Goal: Transaction & Acquisition: Purchase product/service

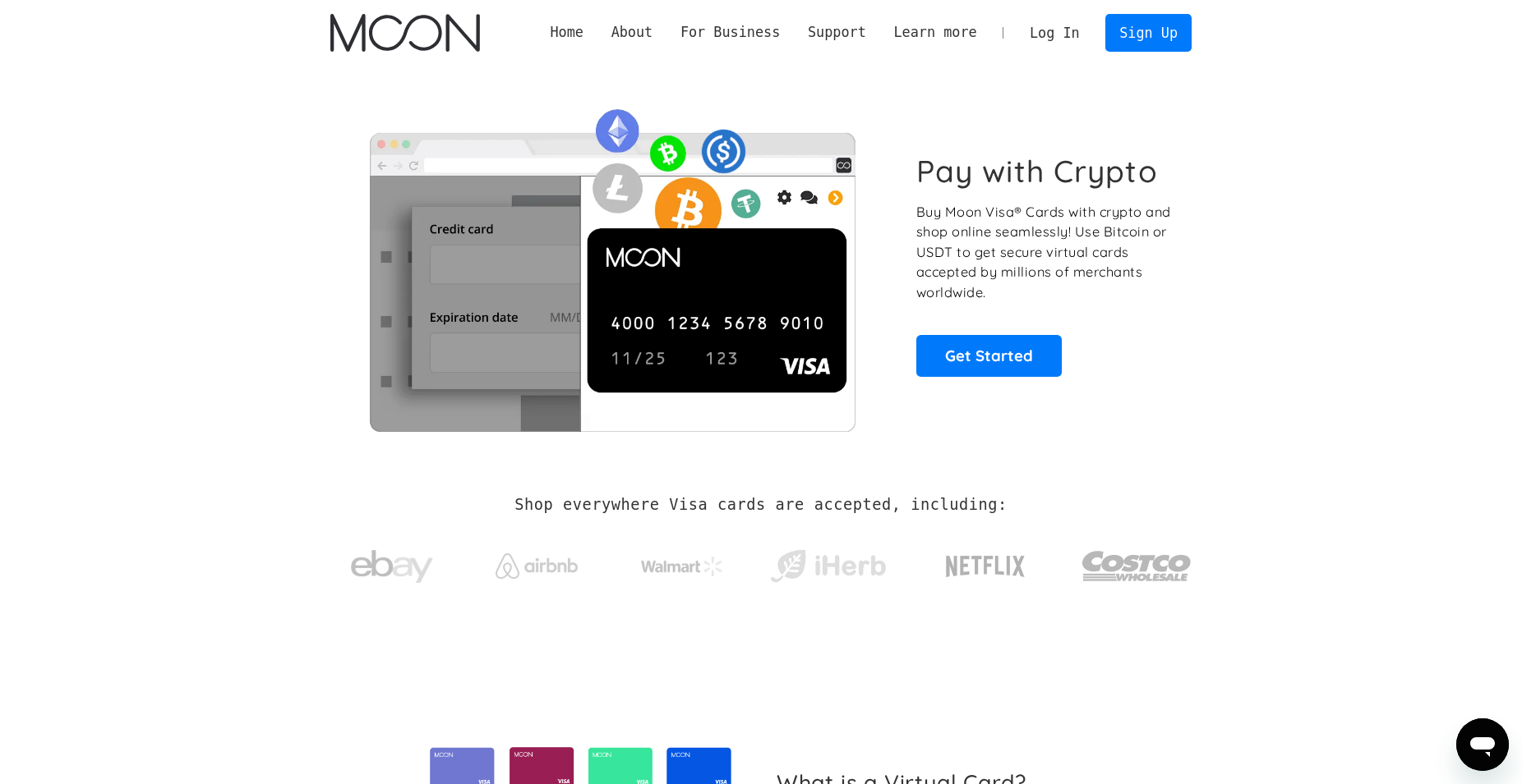
click at [1070, 40] on link "Log In" at bounding box center [1053, 33] width 77 height 36
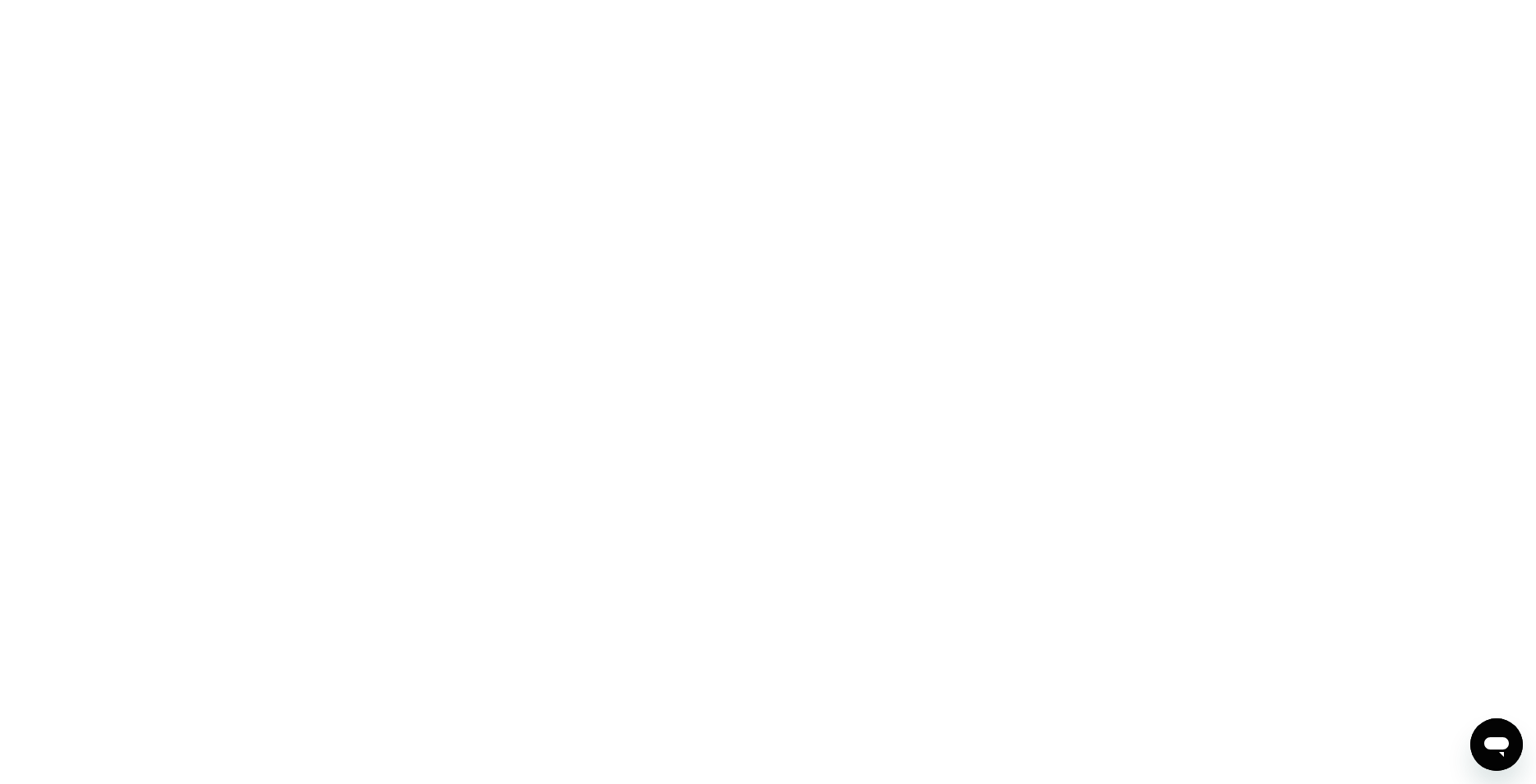
click at [658, 408] on div at bounding box center [768, 392] width 1536 height 784
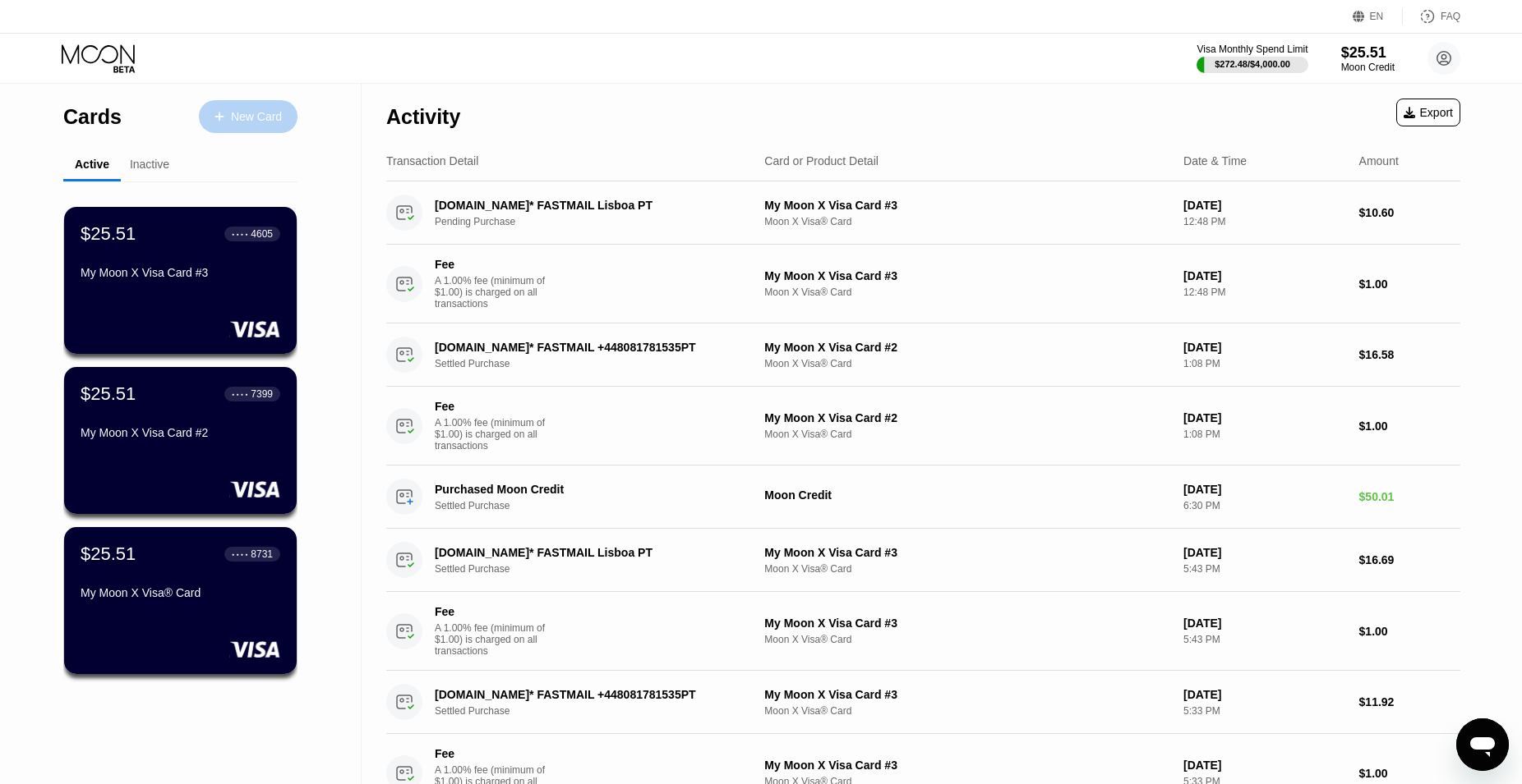
click at [251, 115] on div "New Card" at bounding box center [256, 116] width 51 height 14
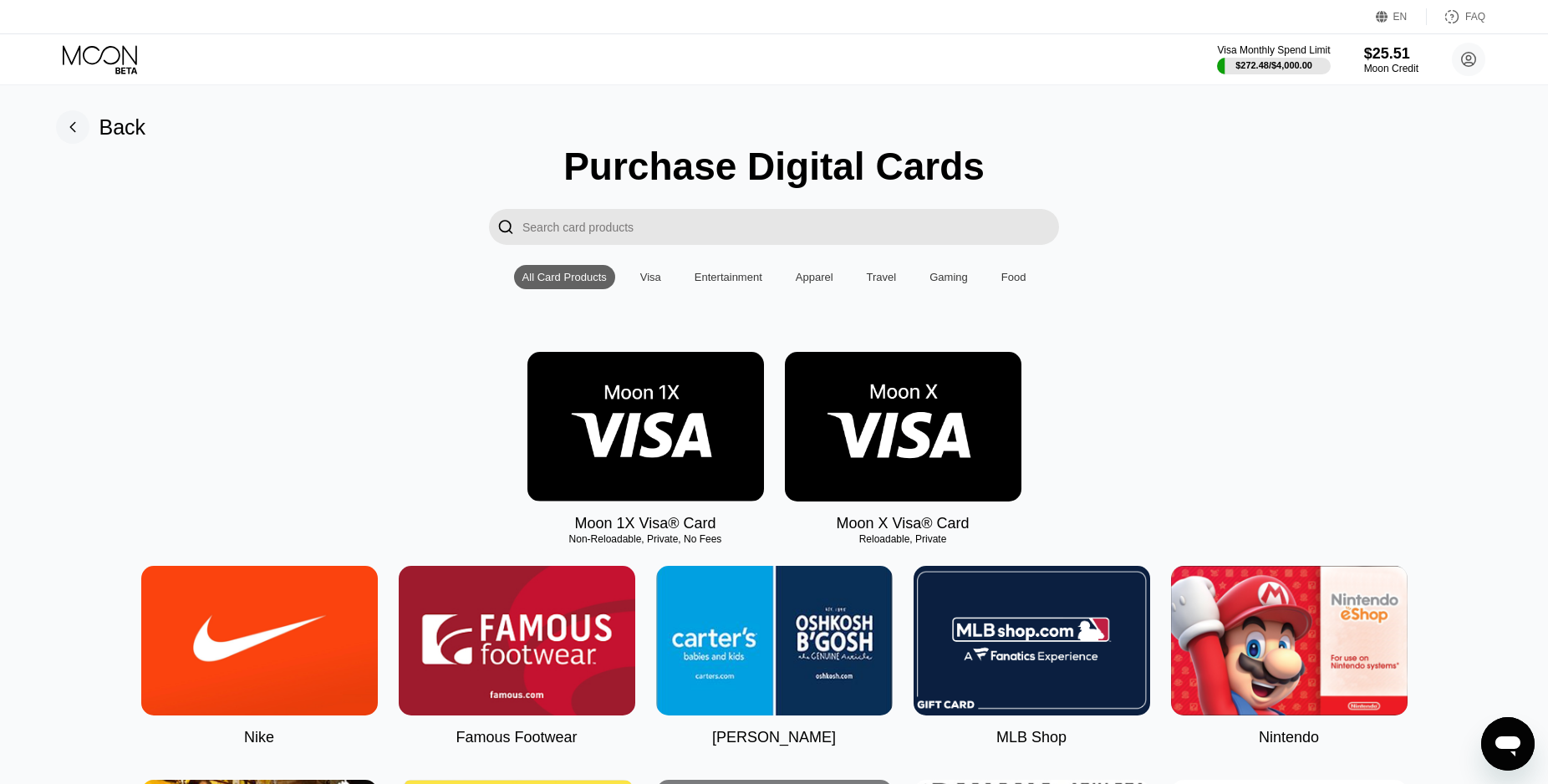
click at [836, 420] on img at bounding box center [904, 427] width 237 height 149
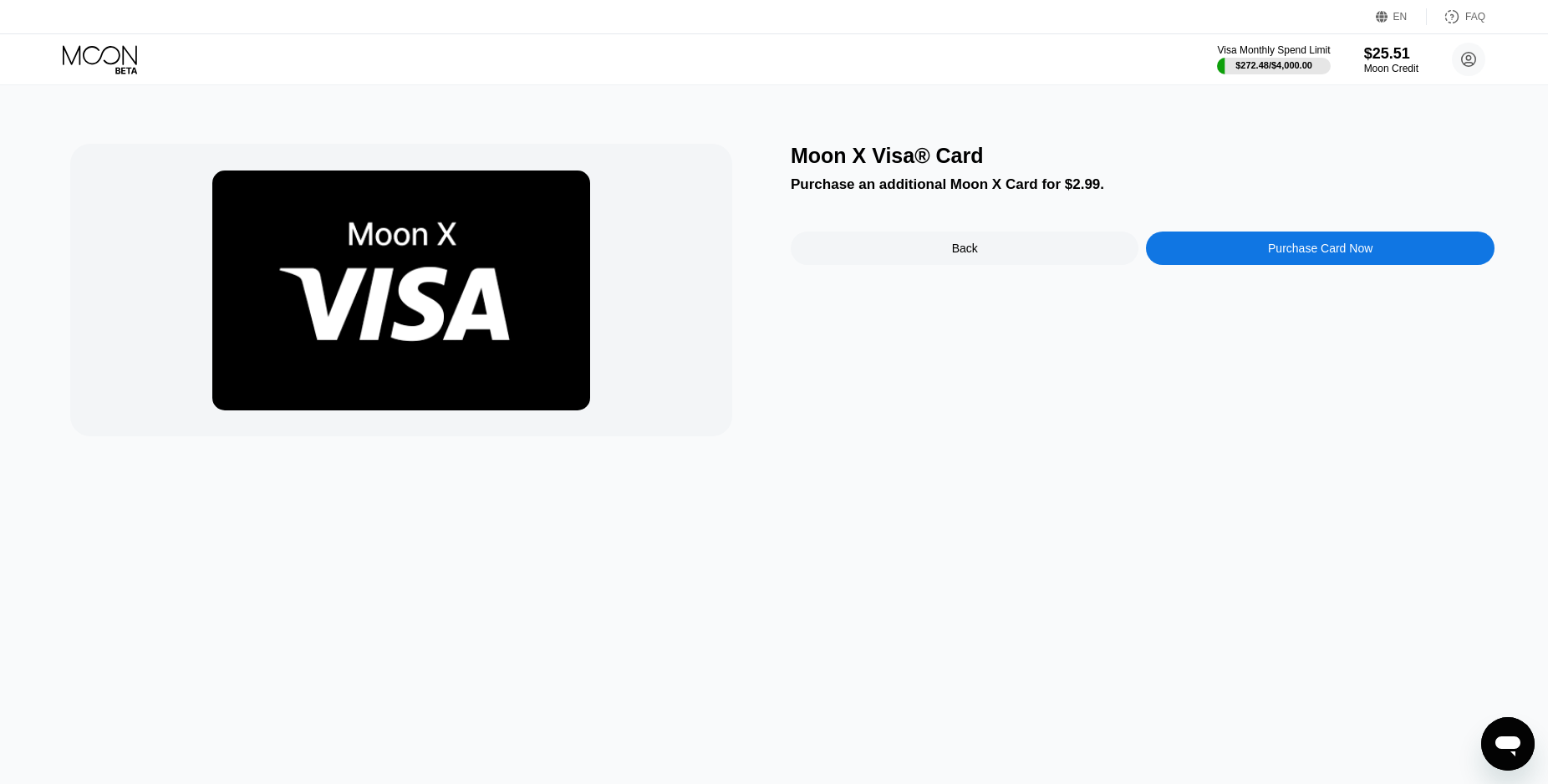
click at [1280, 253] on div "Purchase Card Now" at bounding box center [1320, 248] width 105 height 14
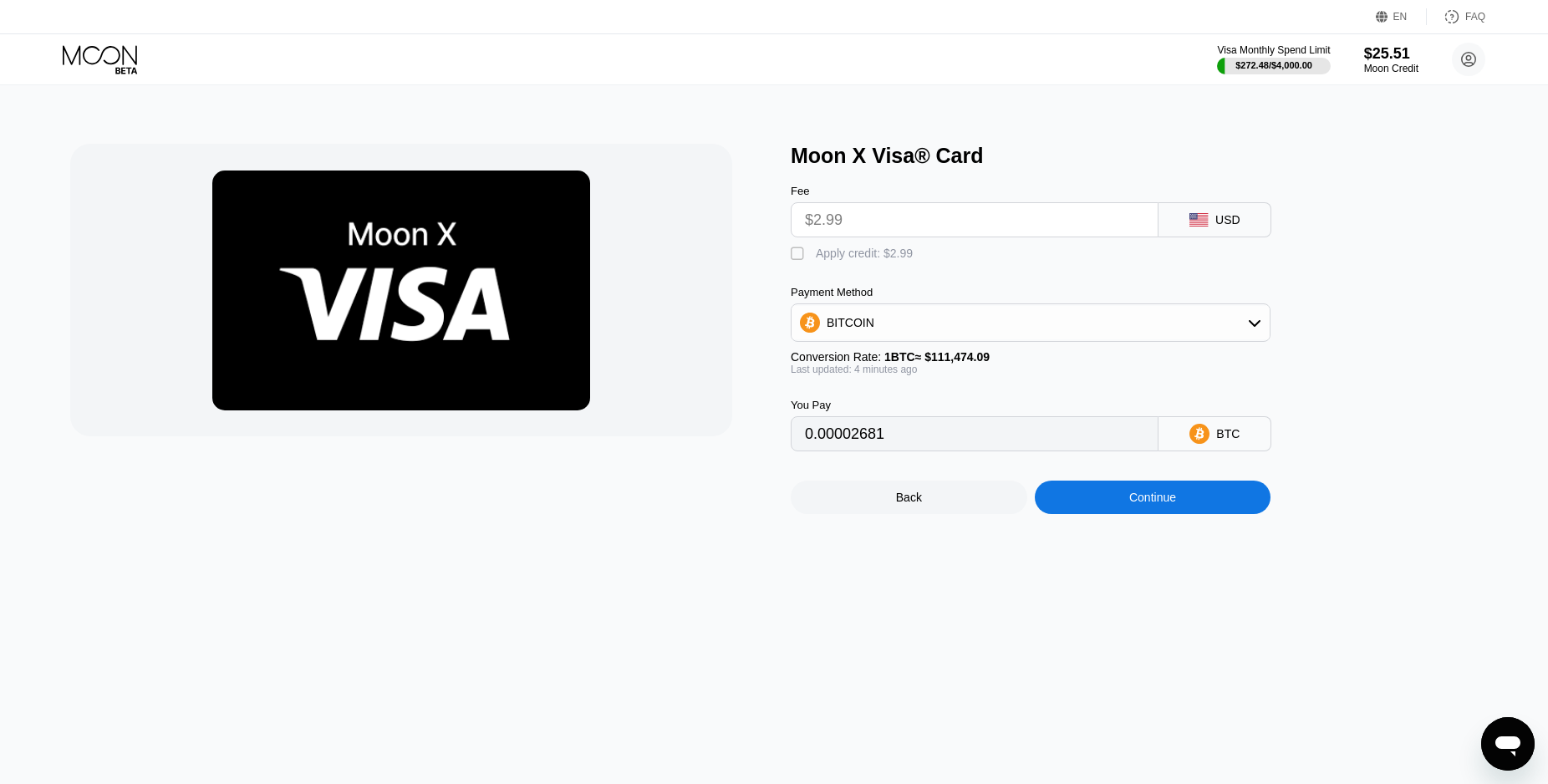
click at [975, 217] on input "$2.99" at bounding box center [974, 219] width 340 height 33
click at [973, 217] on input "$2.99" at bounding box center [974, 219] width 340 height 33
click at [872, 253] on div "Apply credit: $2.99" at bounding box center [865, 253] width 97 height 14
type input "0"
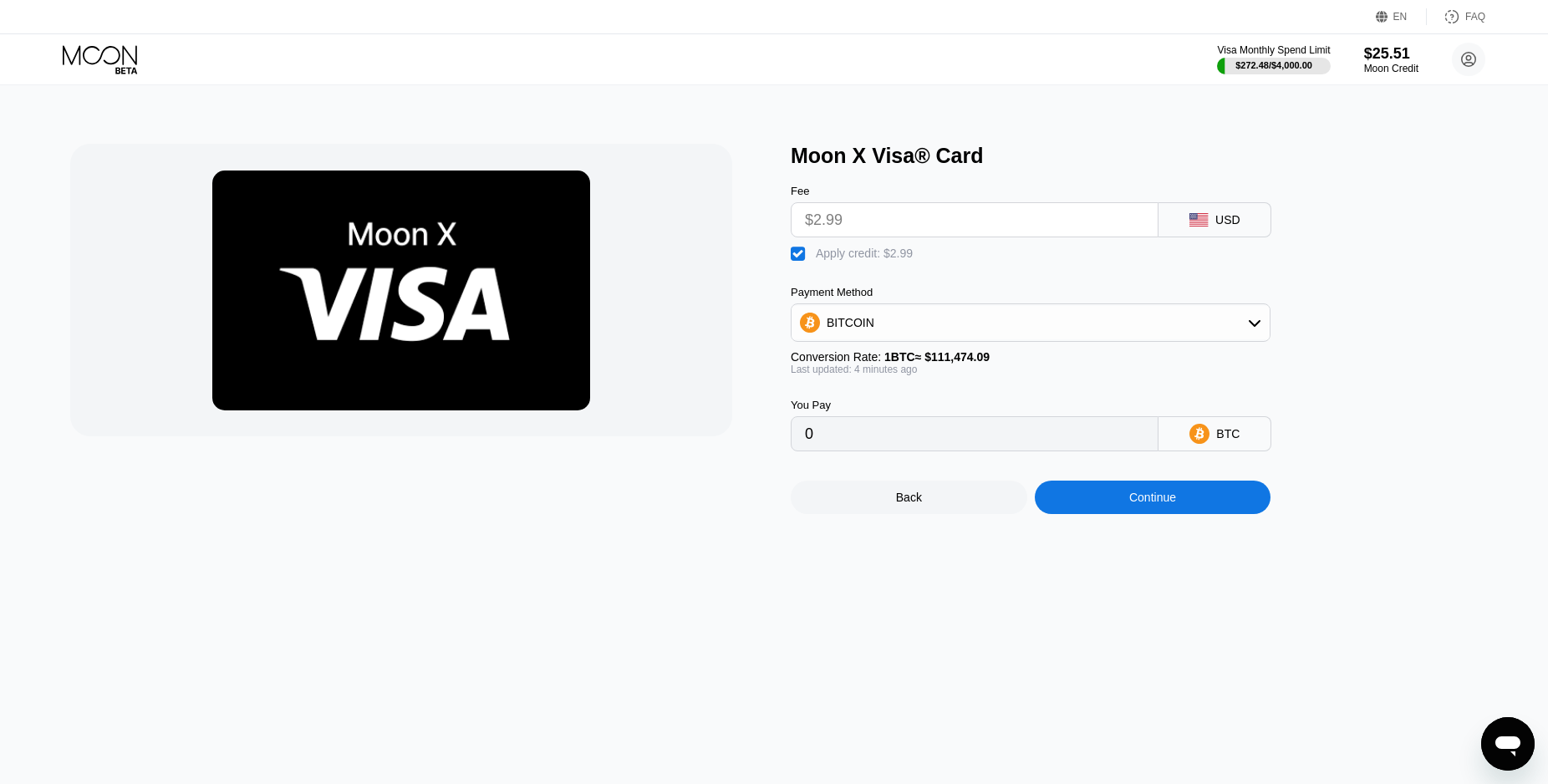
click at [1136, 504] on div "Continue" at bounding box center [1153, 498] width 47 height 14
click at [1118, 513] on div "Continue" at bounding box center [1153, 497] width 237 height 33
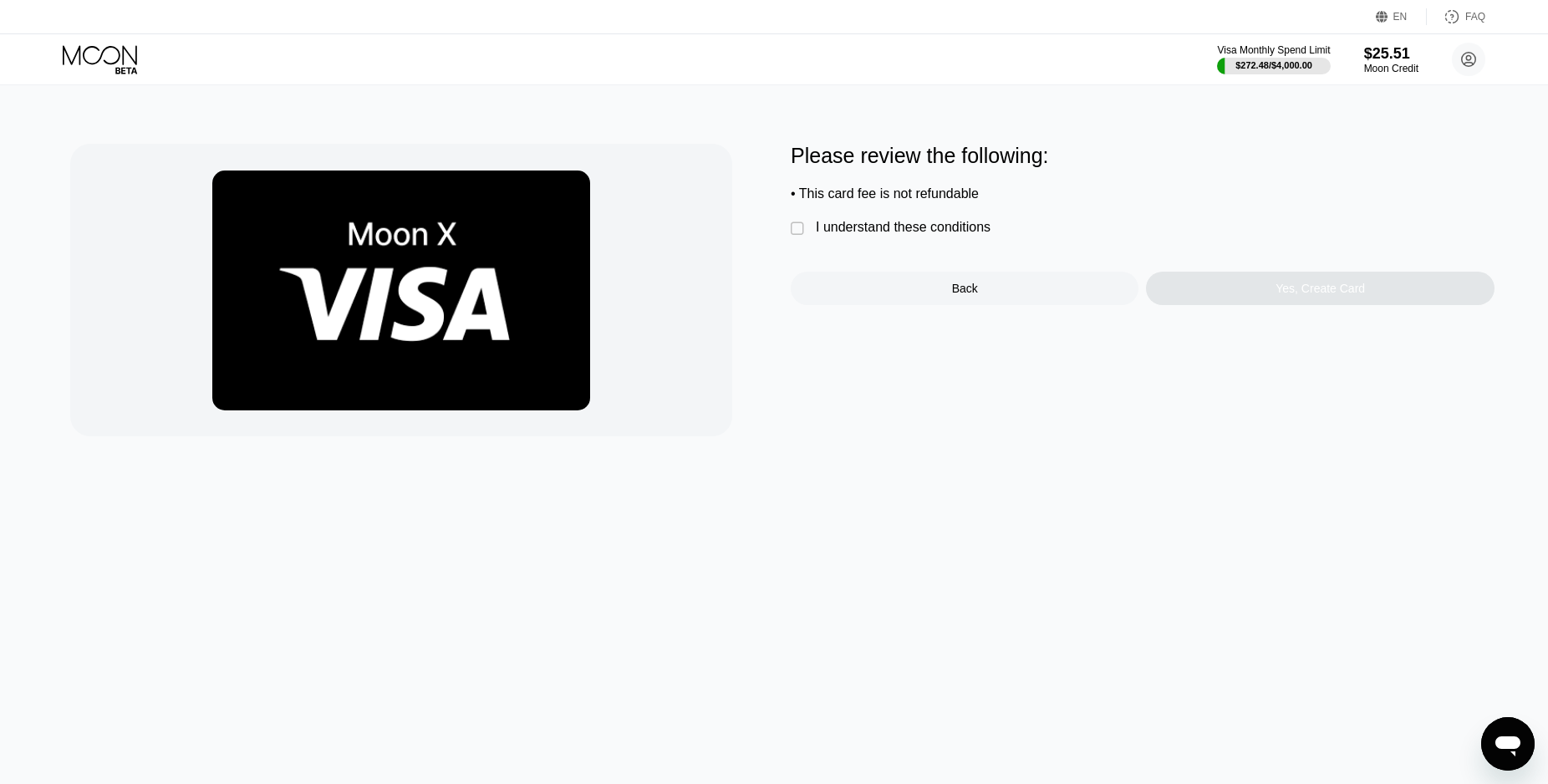
click at [858, 229] on div "I understand these conditions" at bounding box center [904, 228] width 175 height 16
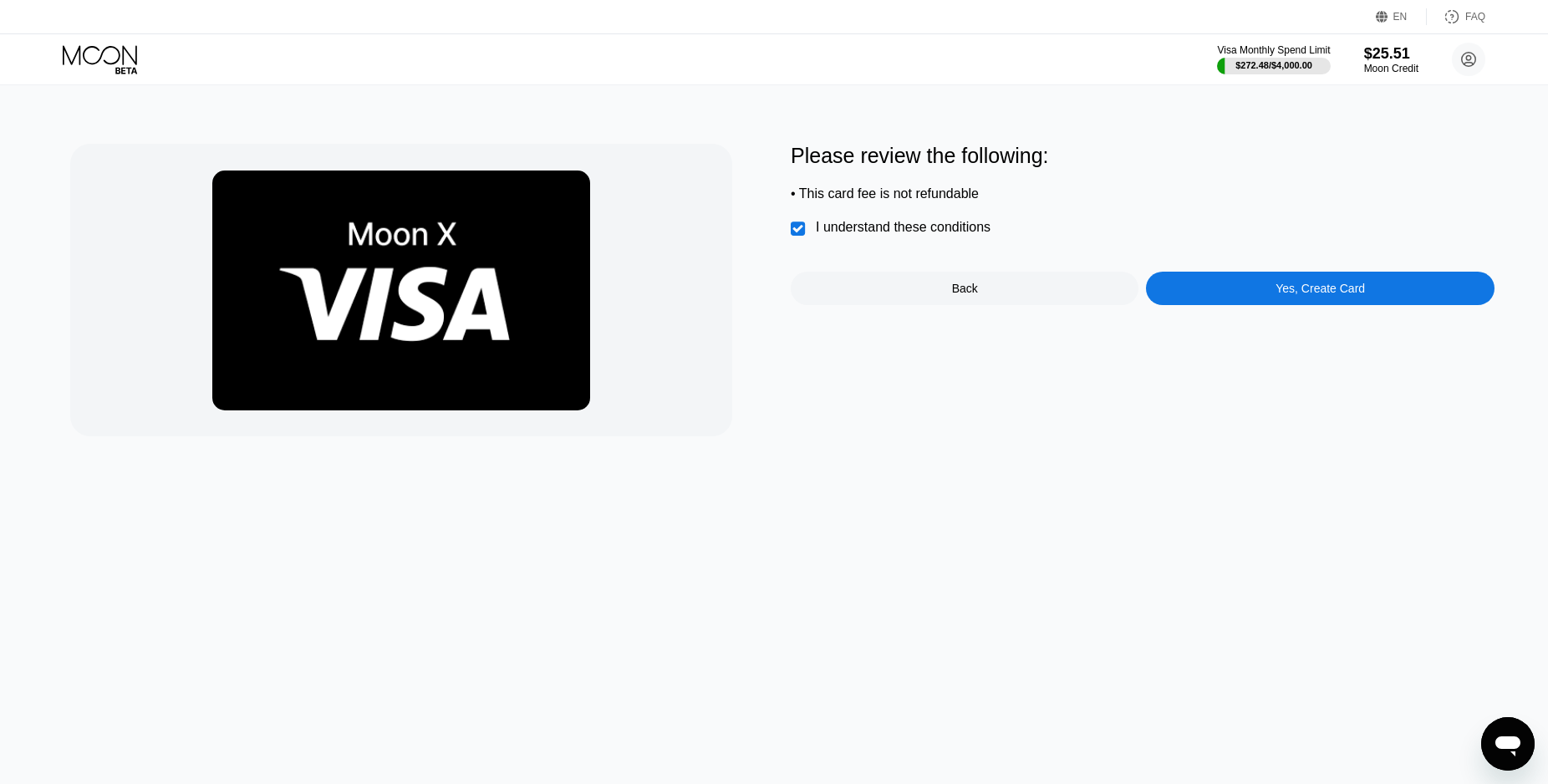
click at [1373, 303] on div "Yes, Create Card" at bounding box center [1320, 288] width 347 height 33
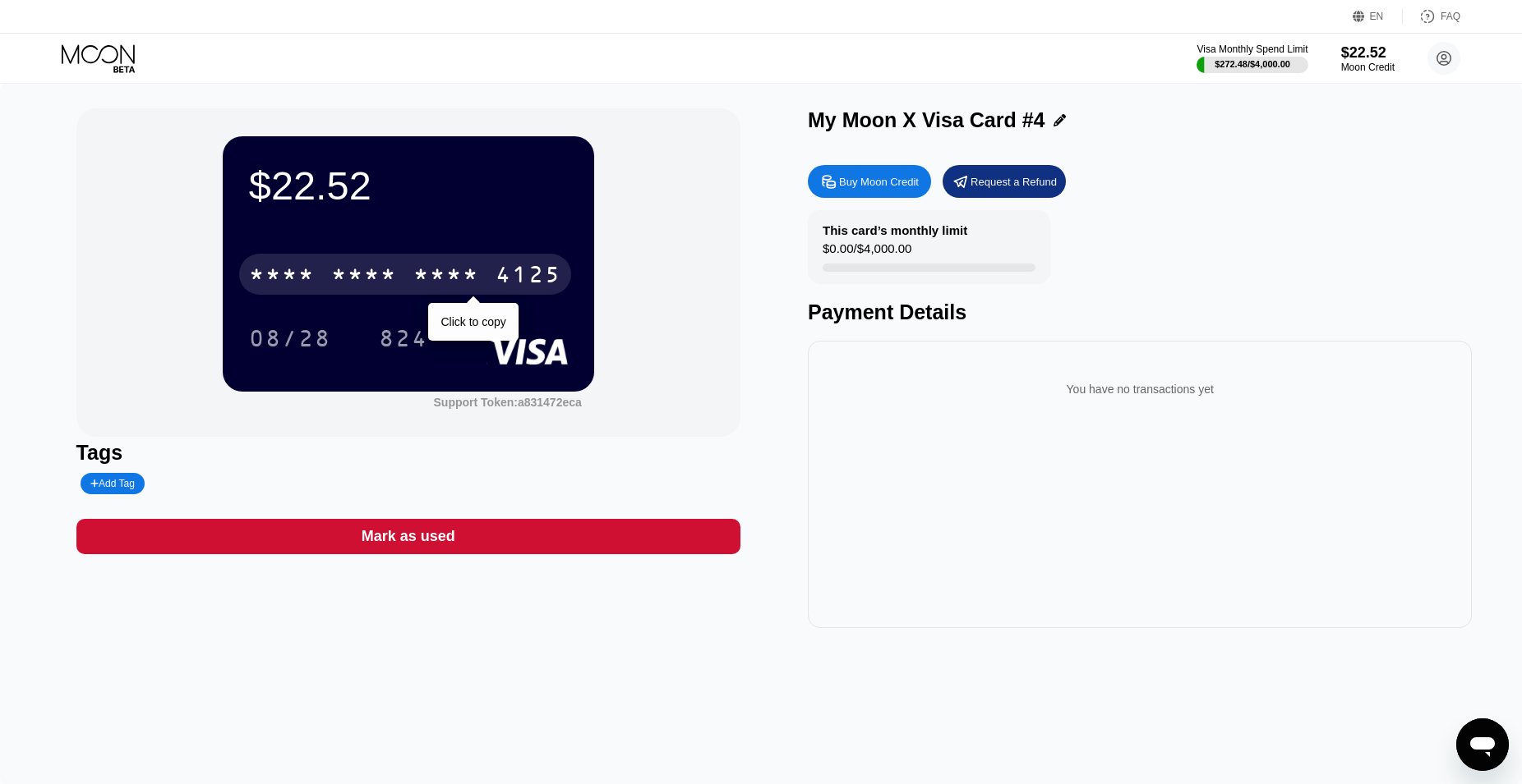
drag, startPoint x: 496, startPoint y: 264, endPoint x: 611, endPoint y: 300, distance: 120.5
click at [497, 264] on div "* * * * * * * * * * * * 4125" at bounding box center [406, 274] width 332 height 41
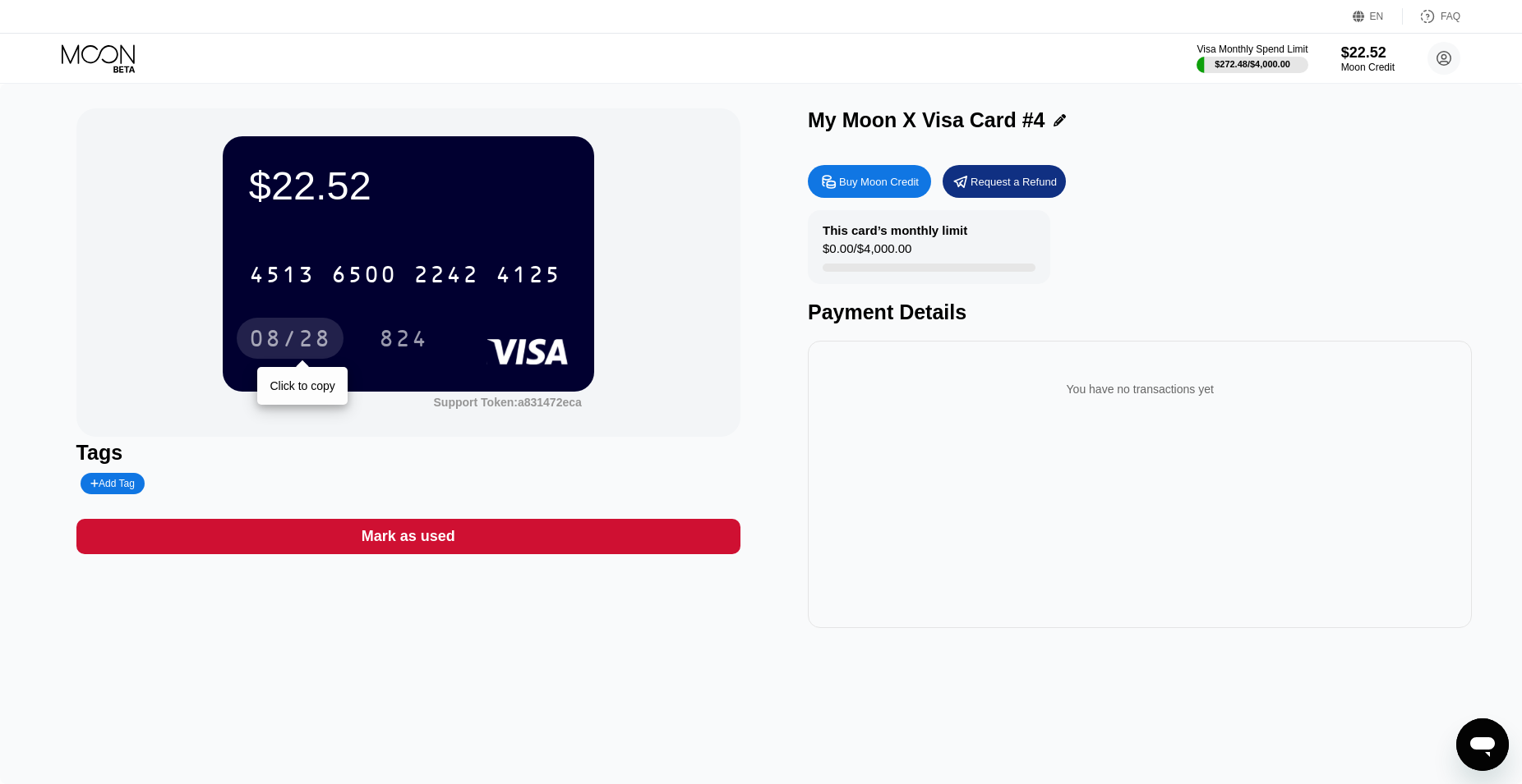
click at [244, 348] on div "08/28" at bounding box center [290, 338] width 107 height 41
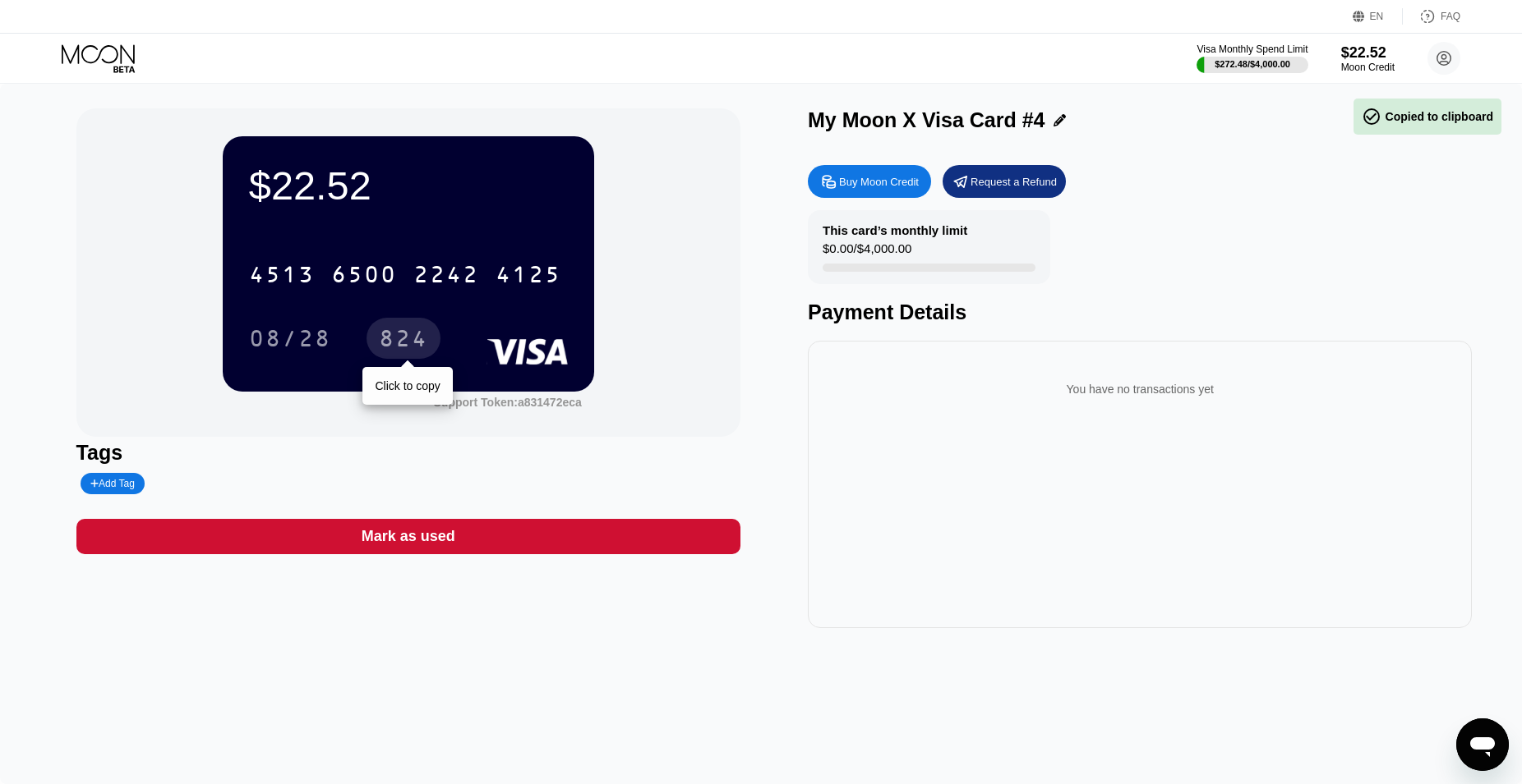
click at [411, 346] on div "824" at bounding box center [404, 341] width 50 height 27
click at [102, 43] on div "Visa Monthly Spend Limit $272.48 / $4,000.00 $22.52 Moon Credit Maria Angeles A…" at bounding box center [761, 58] width 1522 height 50
click at [169, 45] on div "Visa Monthly Spend Limit $272.48 / $4,000.00 $22.52 Moon Credit Maria Angeles A…" at bounding box center [761, 58] width 1522 height 50
click at [83, 60] on icon at bounding box center [100, 59] width 76 height 29
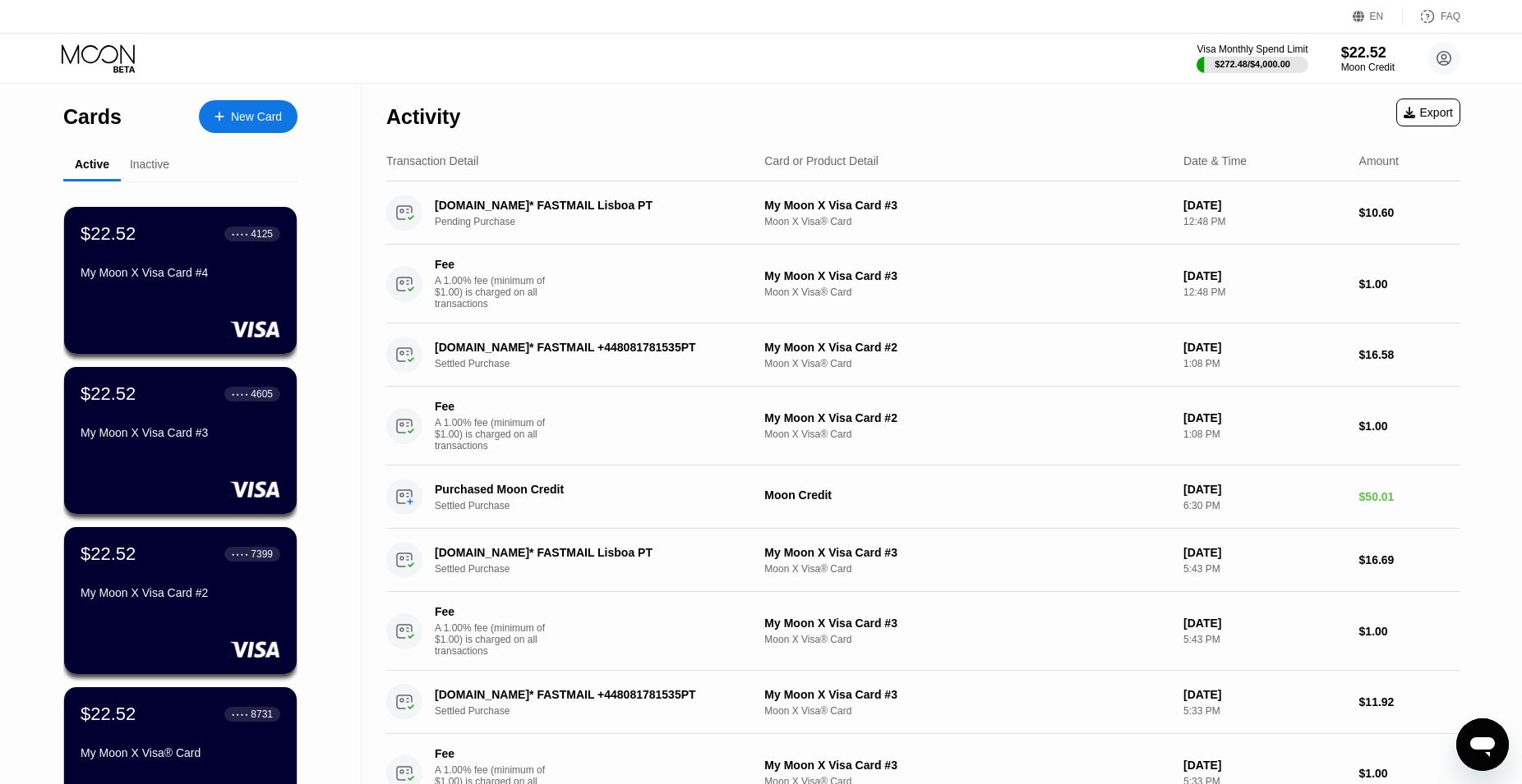
click at [252, 110] on div "New Card" at bounding box center [256, 116] width 51 height 14
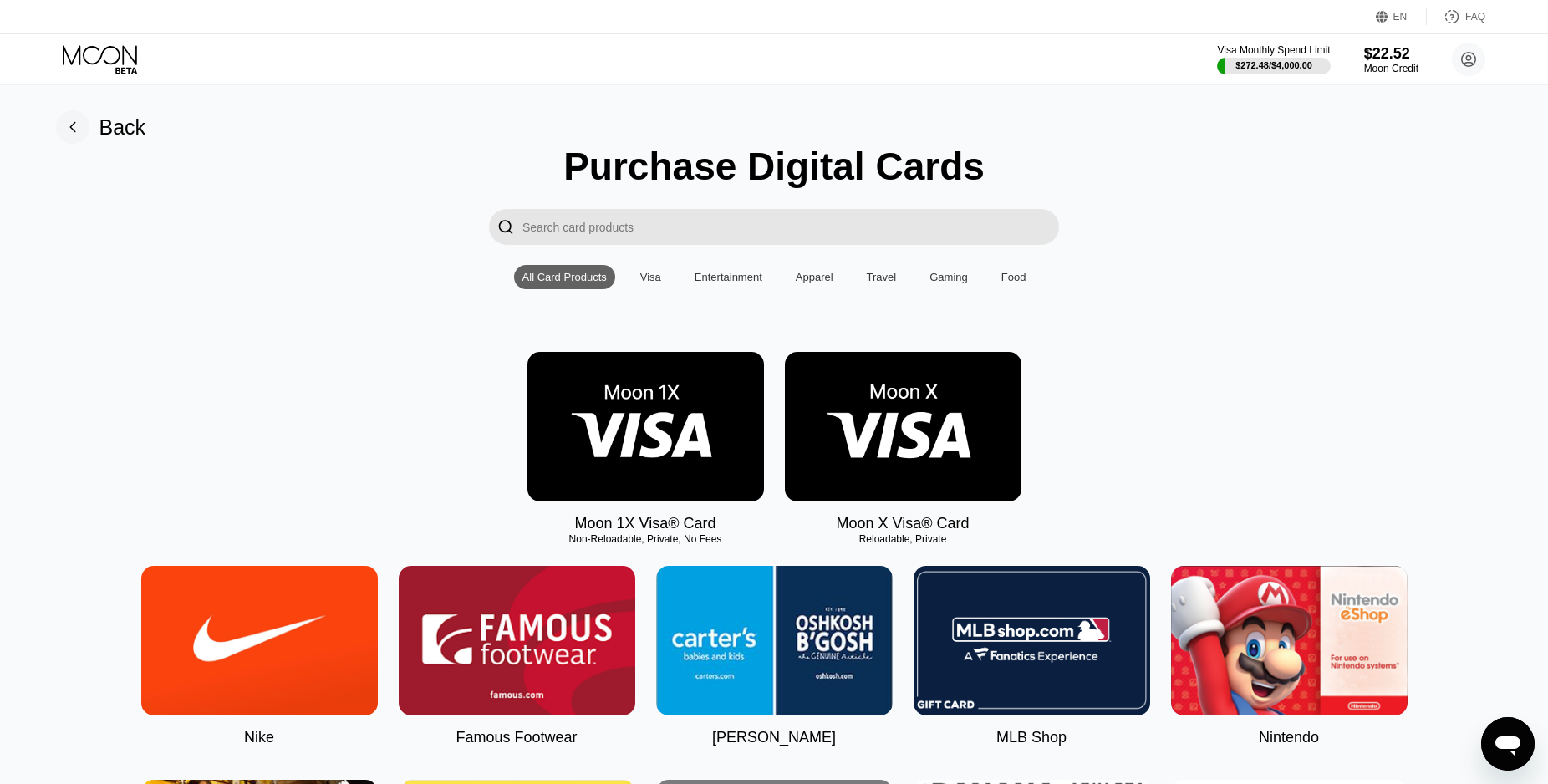
click at [948, 437] on img at bounding box center [904, 427] width 237 height 149
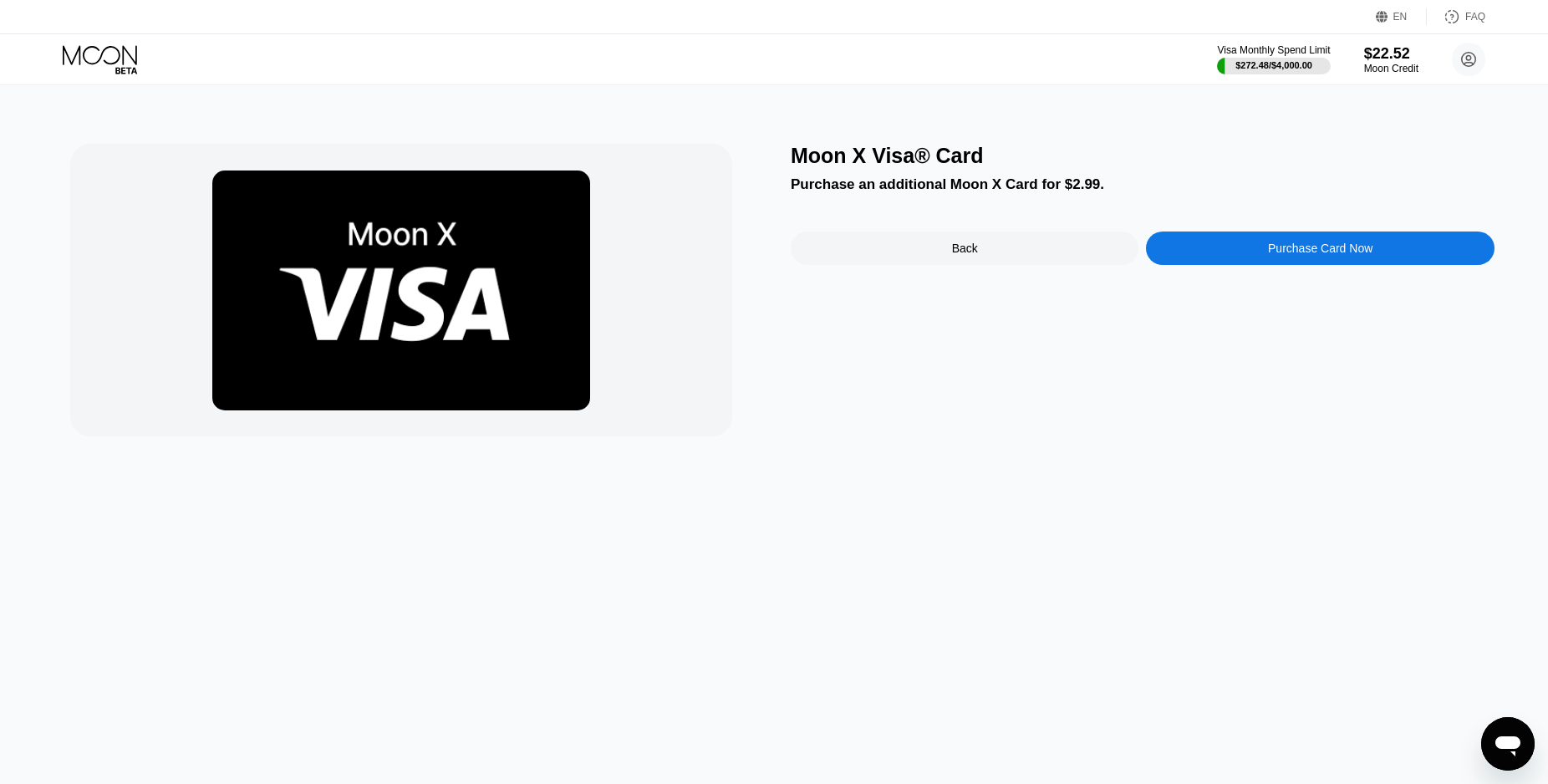
click at [1301, 255] on div "Purchase Card Now" at bounding box center [1320, 248] width 105 height 14
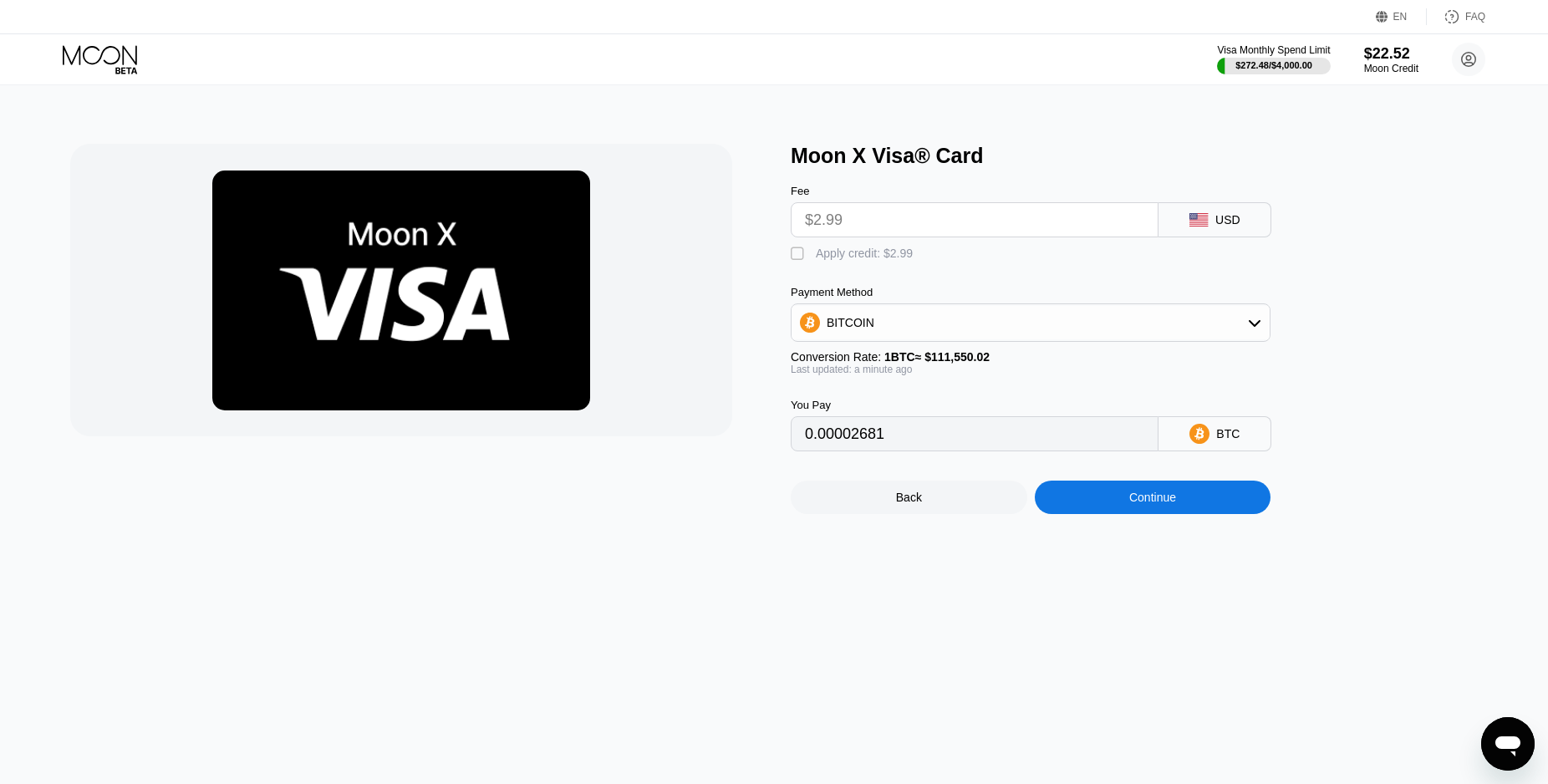
click at [846, 256] on div "Apply credit: $2.99" at bounding box center [865, 253] width 97 height 14
type input "0"
click at [1186, 514] on div "Continue" at bounding box center [1153, 497] width 237 height 33
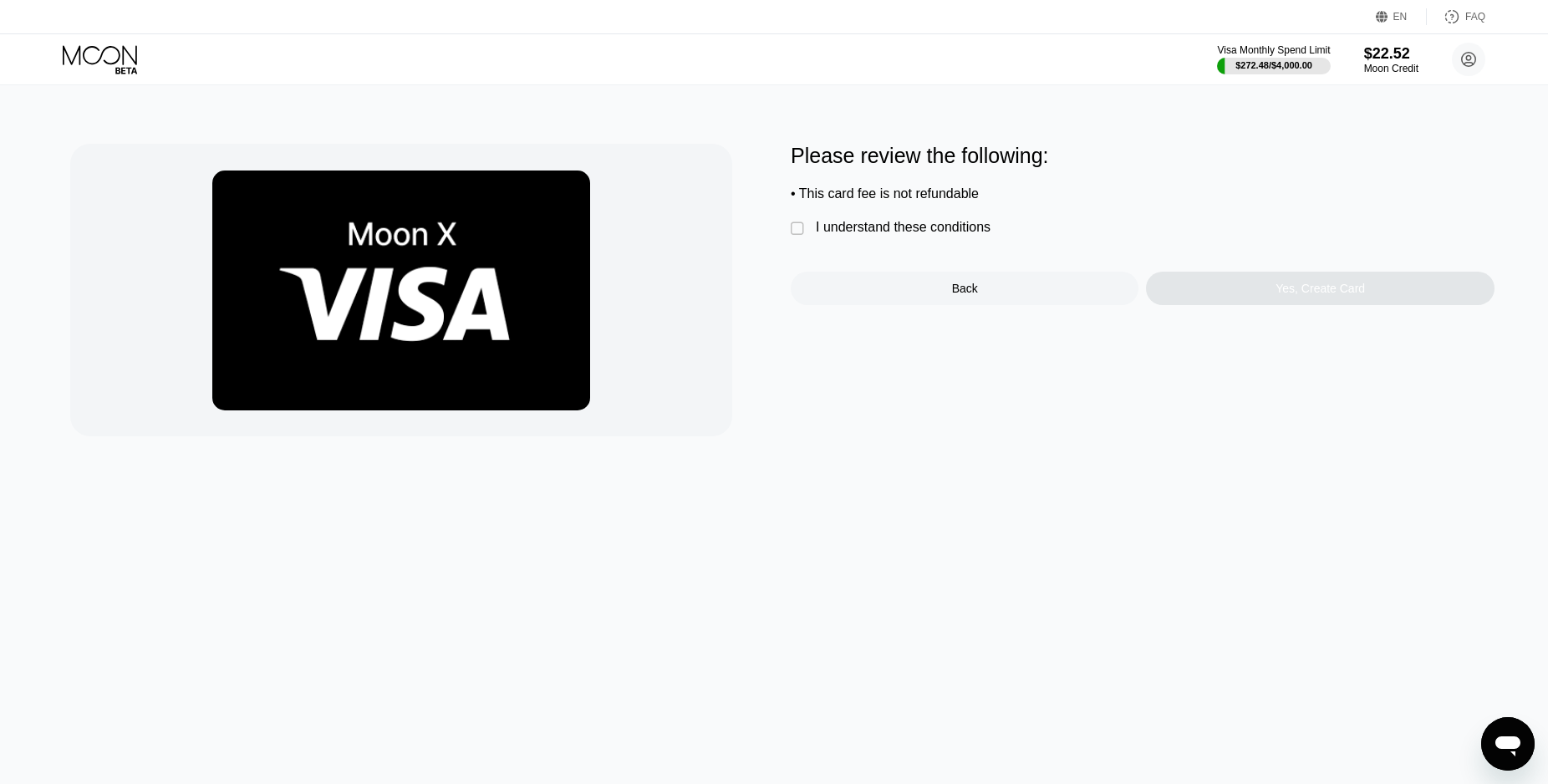
click at [907, 235] on div "I understand these conditions" at bounding box center [904, 228] width 175 height 16
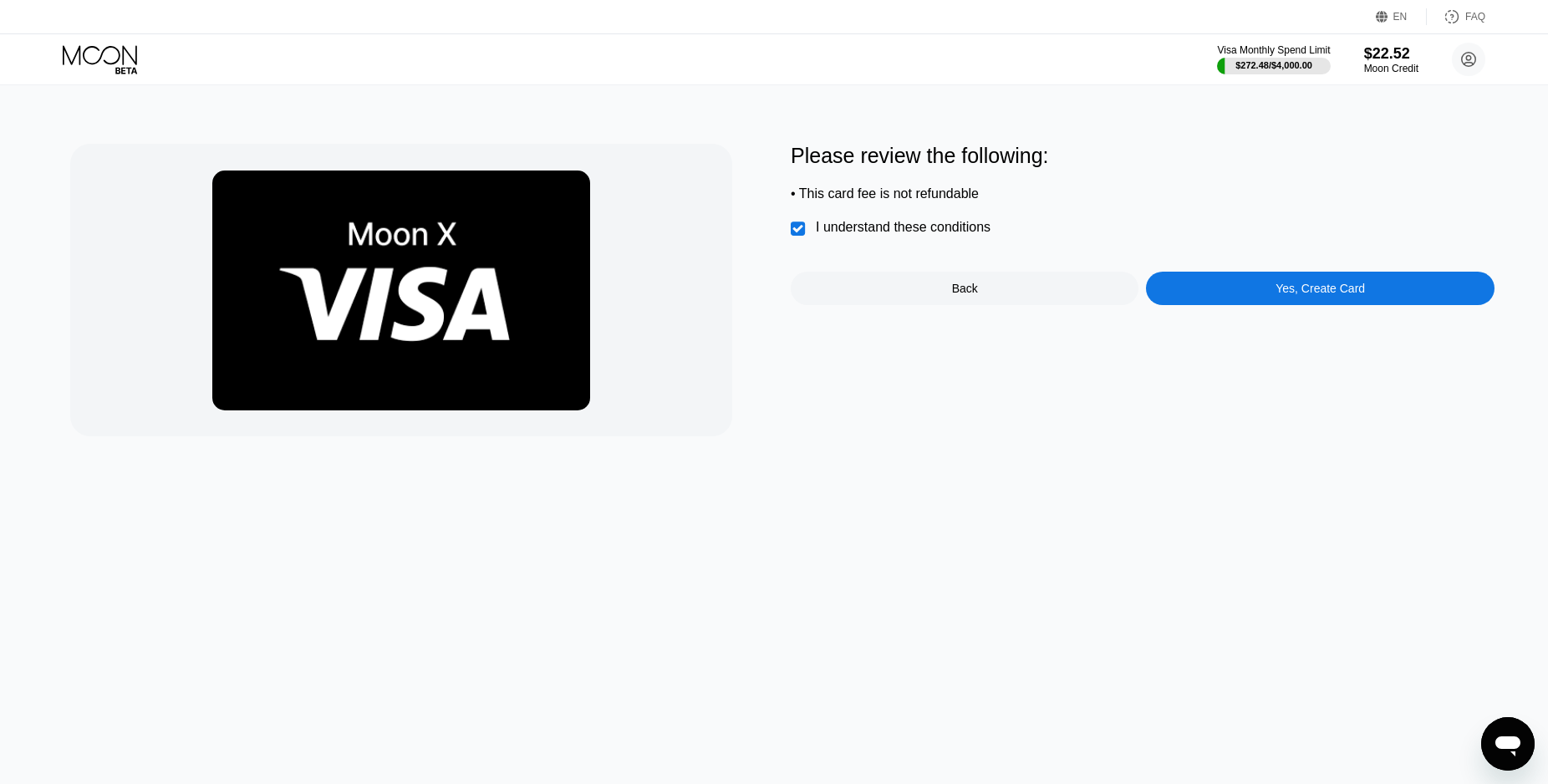
click at [1330, 295] on div "Yes, Create Card" at bounding box center [1320, 288] width 89 height 14
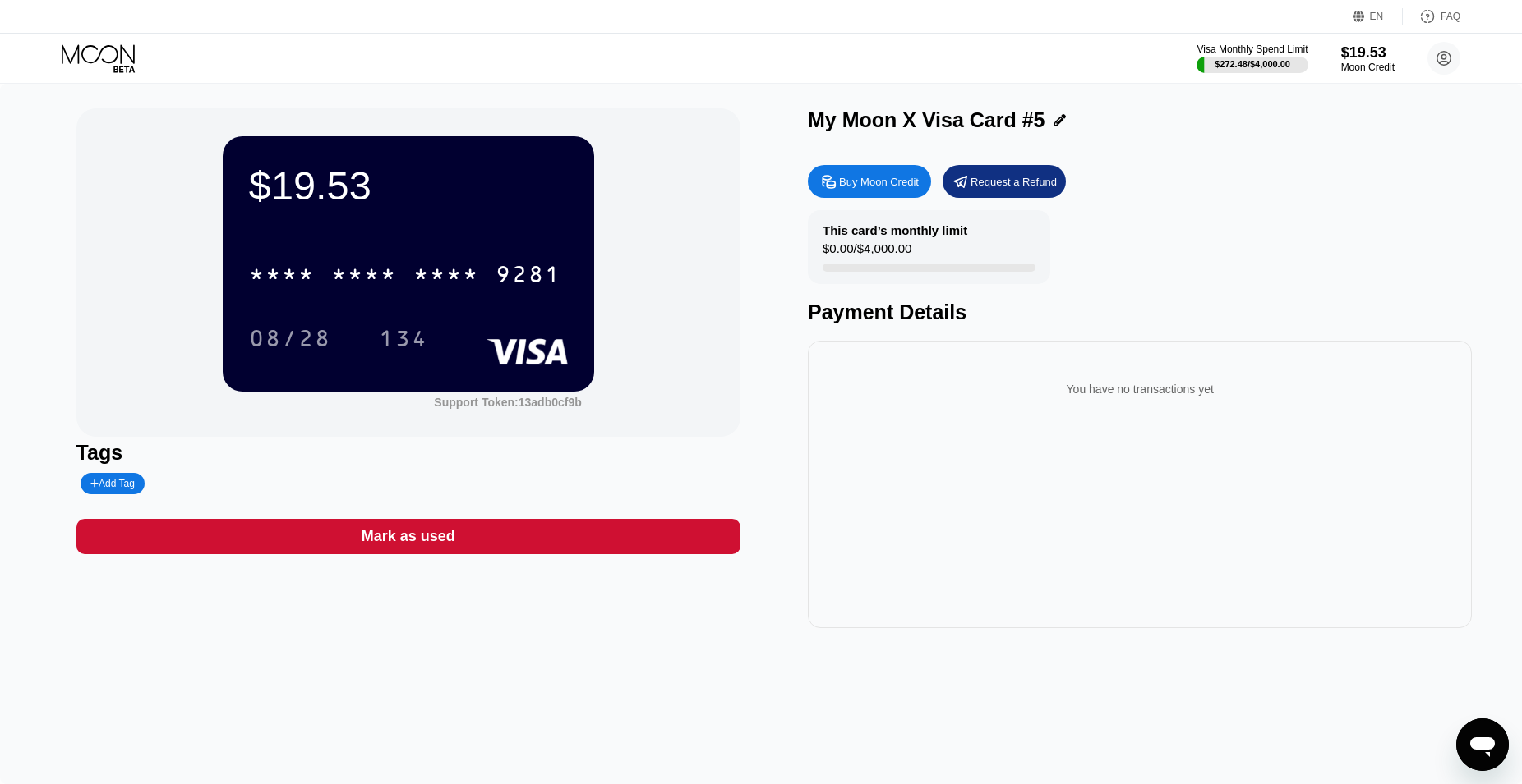
click at [87, 59] on icon at bounding box center [100, 59] width 76 height 29
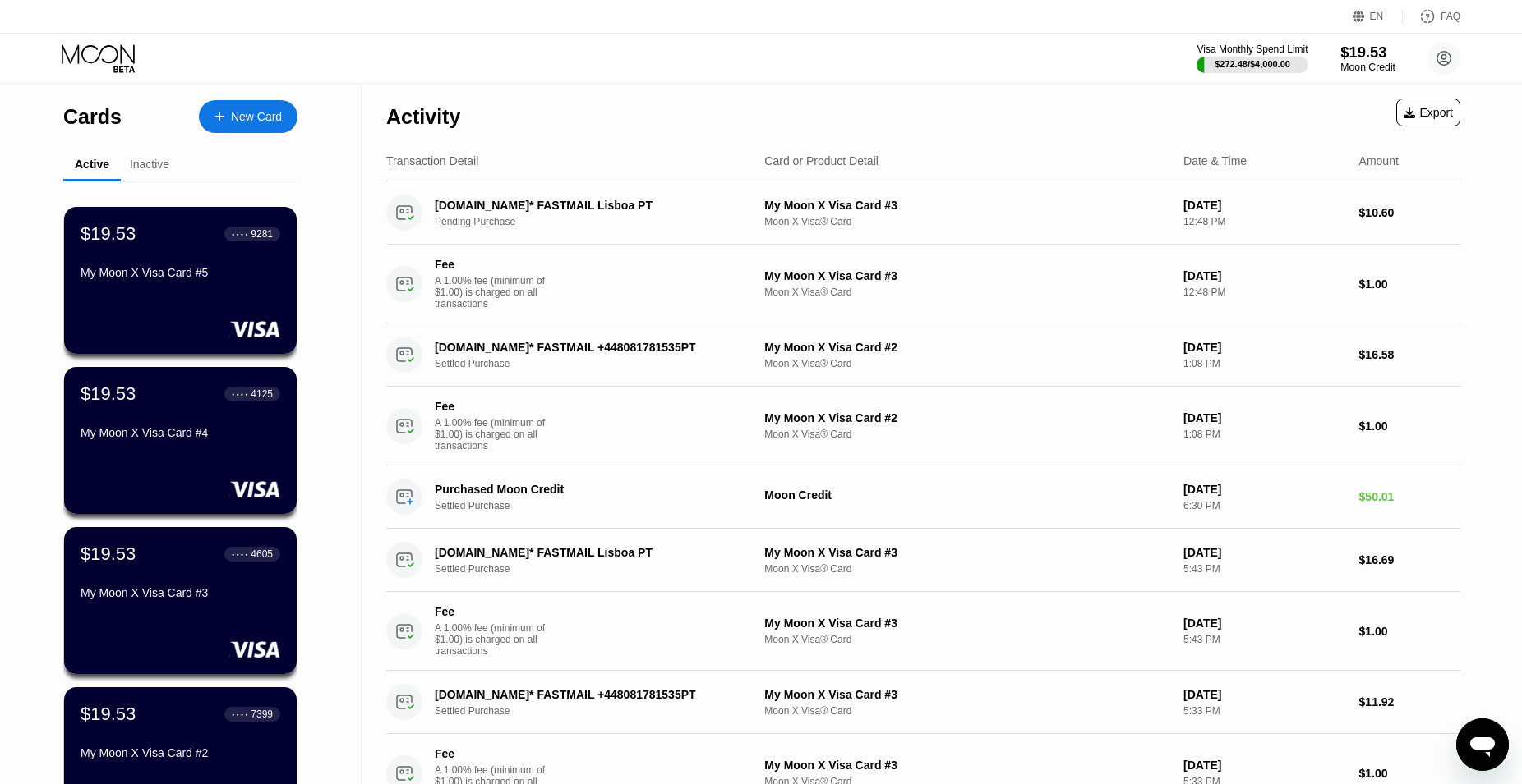
click at [1370, 62] on div "Moon Credit" at bounding box center [1368, 68] width 55 height 11
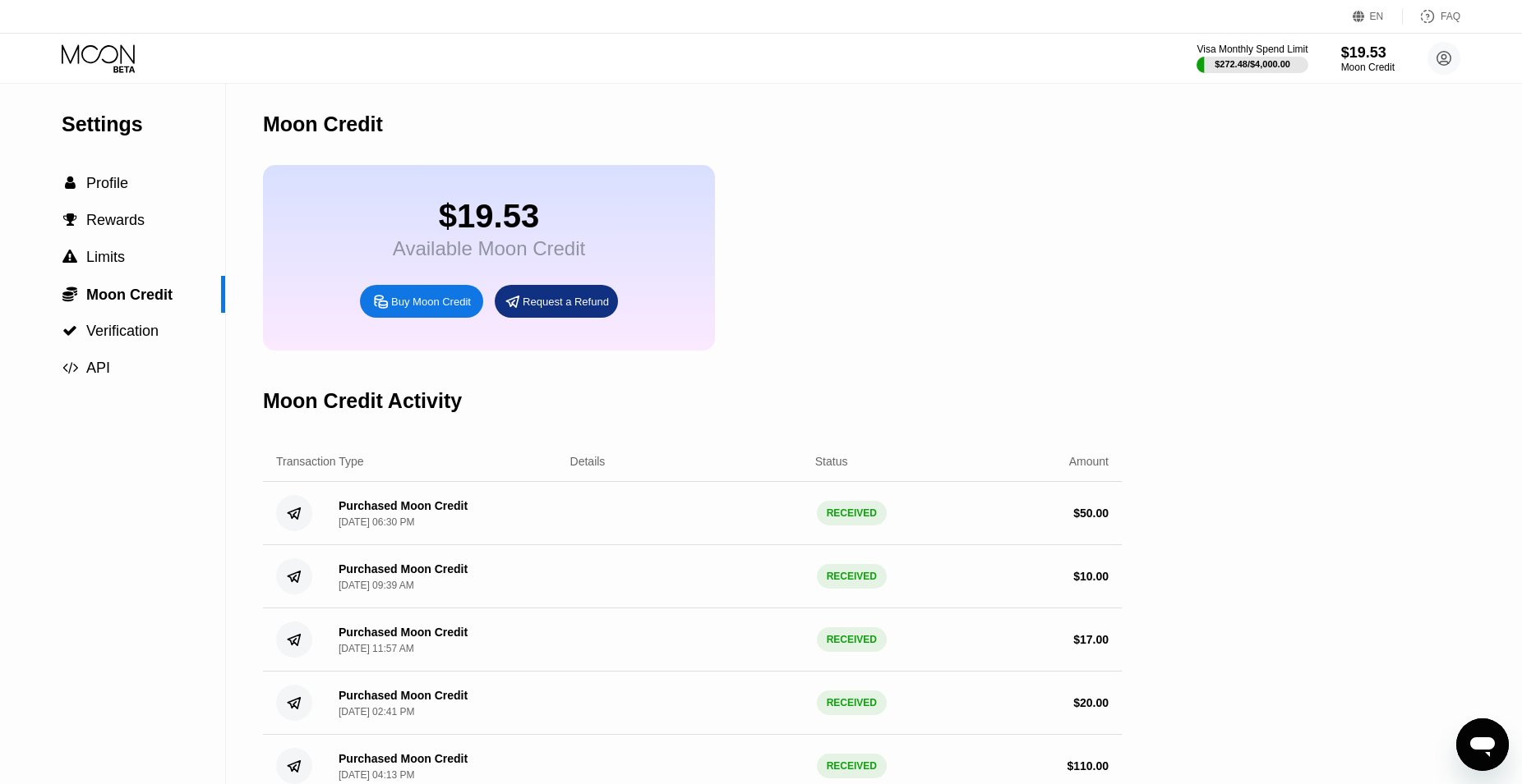
click at [92, 67] on icon at bounding box center [100, 59] width 76 height 29
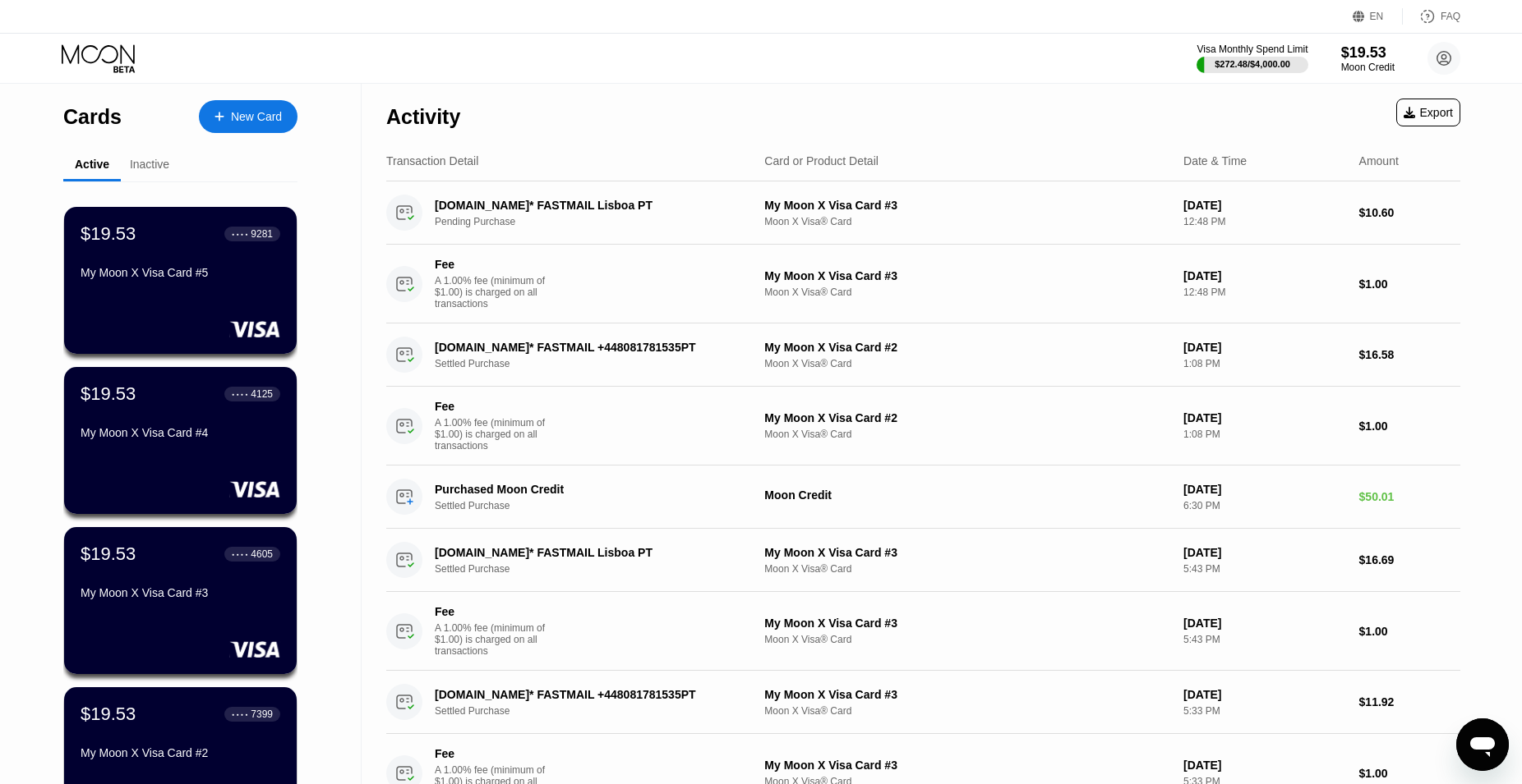
drag, startPoint x: 1371, startPoint y: 45, endPoint x: 1370, endPoint y: 52, distance: 7.1
click at [1371, 52] on div "$19.53" at bounding box center [1368, 53] width 53 height 17
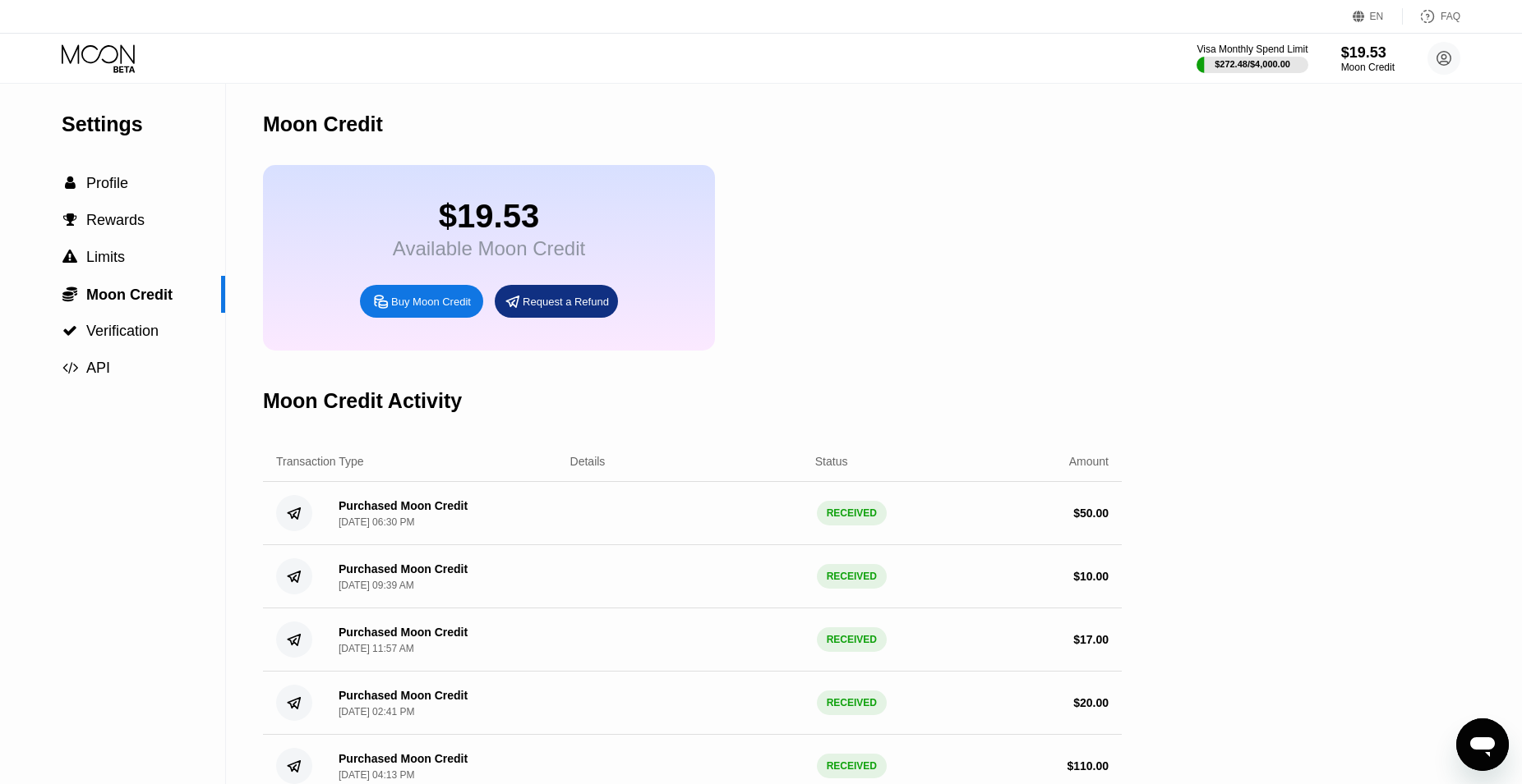
drag, startPoint x: 443, startPoint y: 312, endPoint x: 534, endPoint y: 305, distance: 91.3
click at [443, 309] on div "Buy Moon Credit" at bounding box center [431, 301] width 80 height 14
type input "0"
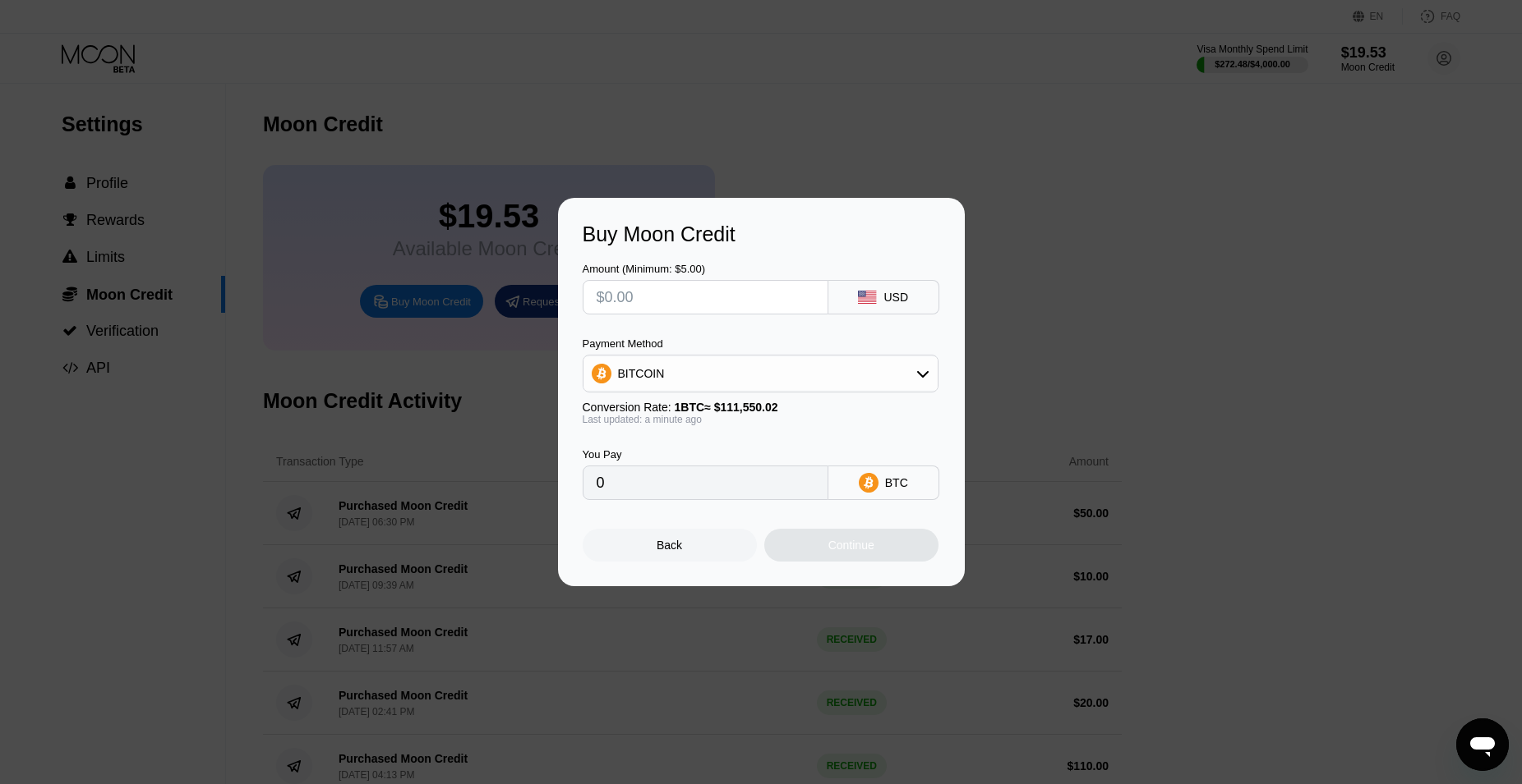
click at [632, 295] on input "text" at bounding box center [705, 298] width 218 height 32
type input "$4"
type input "0.00003586"
type input "$40"
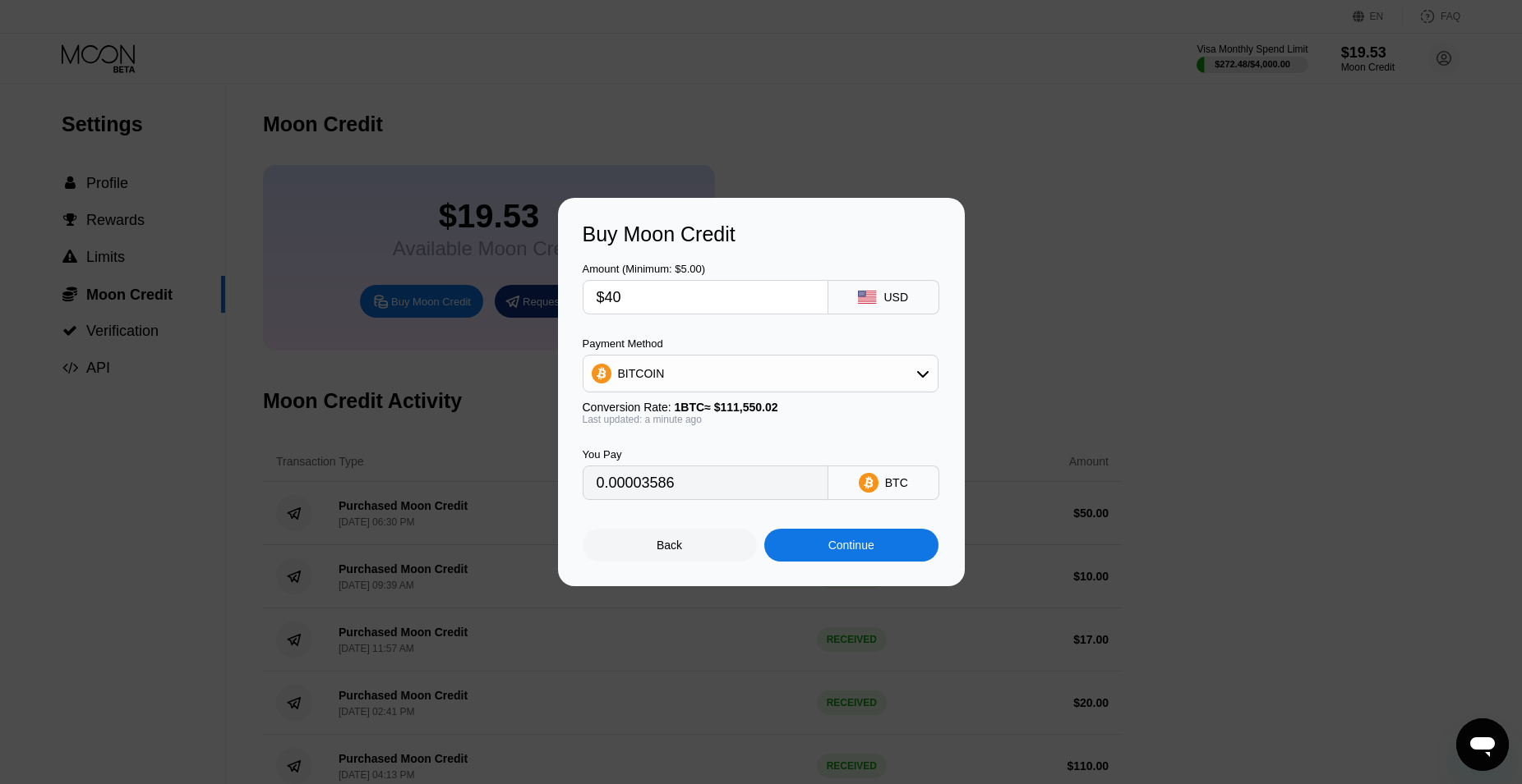
type input "0.00035859"
drag, startPoint x: 619, startPoint y: 294, endPoint x: 641, endPoint y: 308, distance: 26.1
click at [642, 296] on input "$40" at bounding box center [705, 298] width 218 height 32
type input "$404"
type input "0.00362170"
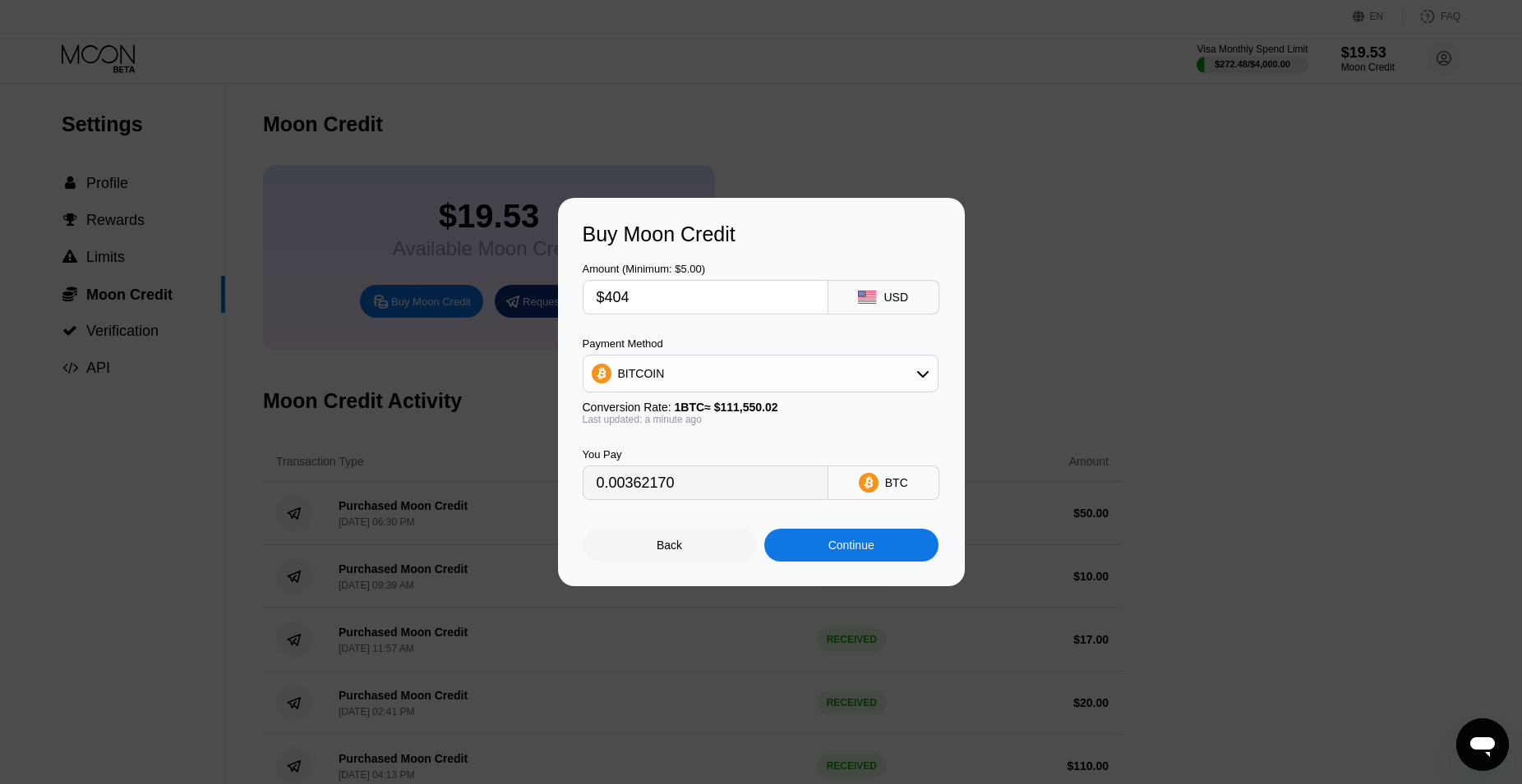
drag, startPoint x: 616, startPoint y: 299, endPoint x: 688, endPoint y: 303, distance: 72.1
click at [686, 304] on input "$404" at bounding box center [705, 298] width 218 height 32
click at [590, 270] on div "Amount (Minimum: $5.00)" at bounding box center [706, 269] width 246 height 12
drag, startPoint x: 613, startPoint y: 294, endPoint x: 649, endPoint y: 299, distance: 36.3
click at [649, 299] on input "$404" at bounding box center [705, 298] width 218 height 32
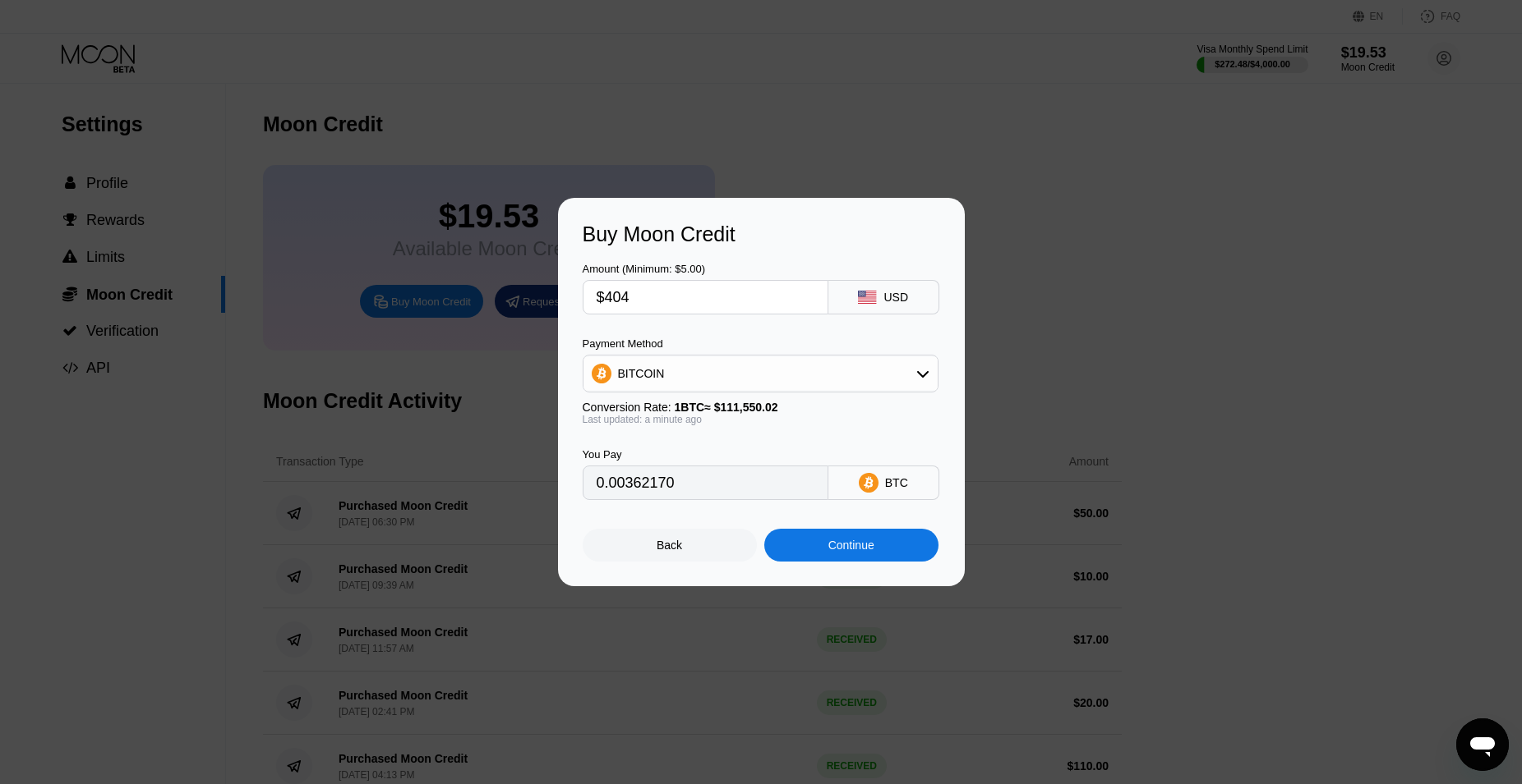
type input "$45"
type input "0.00040341"
type input "$45"
click at [866, 544] on div "Continue" at bounding box center [851, 546] width 46 height 13
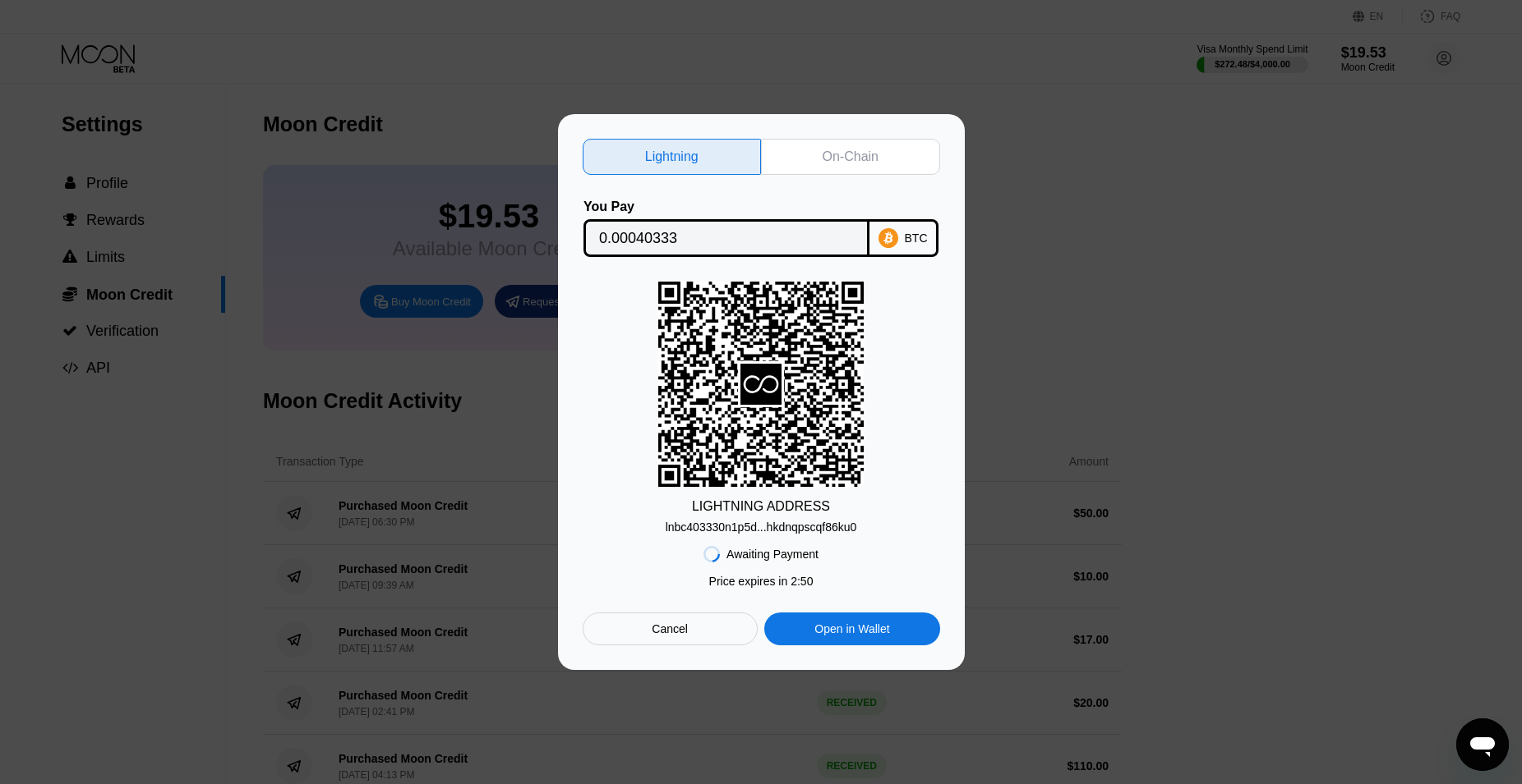
click at [867, 163] on div "On-Chain" at bounding box center [850, 157] width 179 height 36
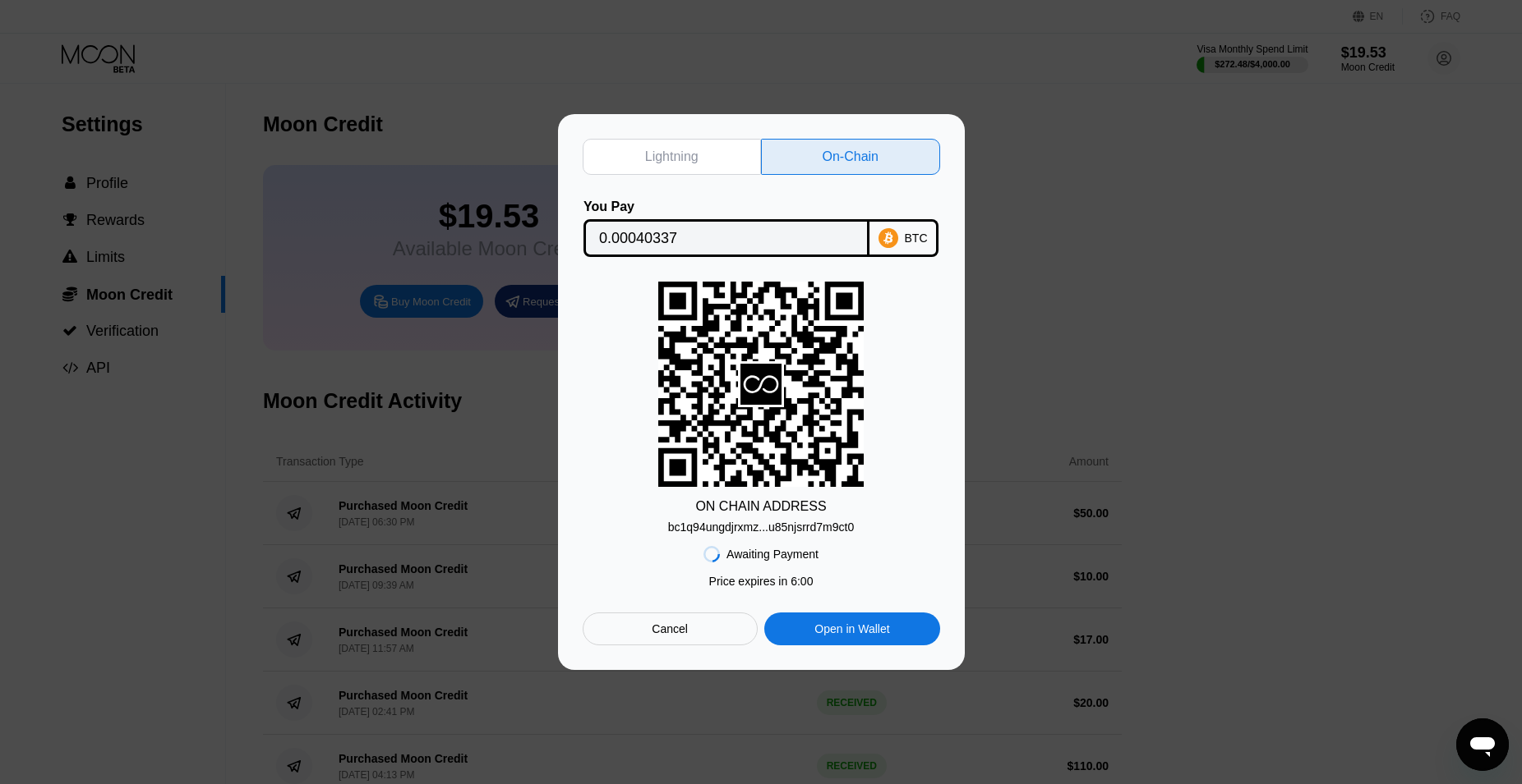
drag, startPoint x: 897, startPoint y: 206, endPoint x: 899, endPoint y: 226, distance: 20.1
click at [900, 209] on div "You Pay 0.00040337 BTC" at bounding box center [761, 228] width 358 height 57
click at [787, 525] on div "bc1q94ungdjrxmz...u85njsrrd7m9ct0" at bounding box center [761, 527] width 186 height 13
click at [911, 237] on div "BTC" at bounding box center [916, 238] width 23 height 13
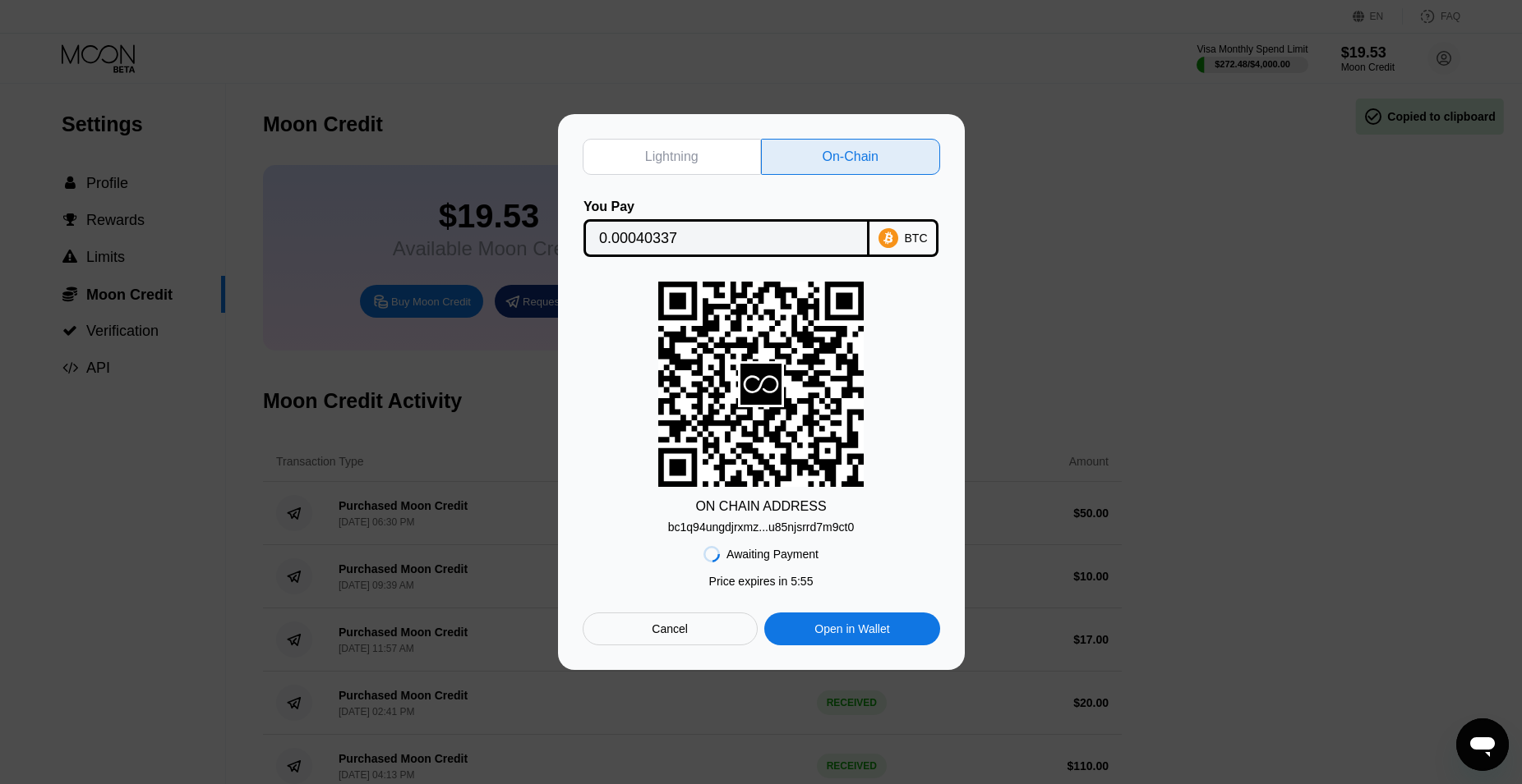
click at [888, 226] on div "BTC" at bounding box center [904, 238] width 69 height 38
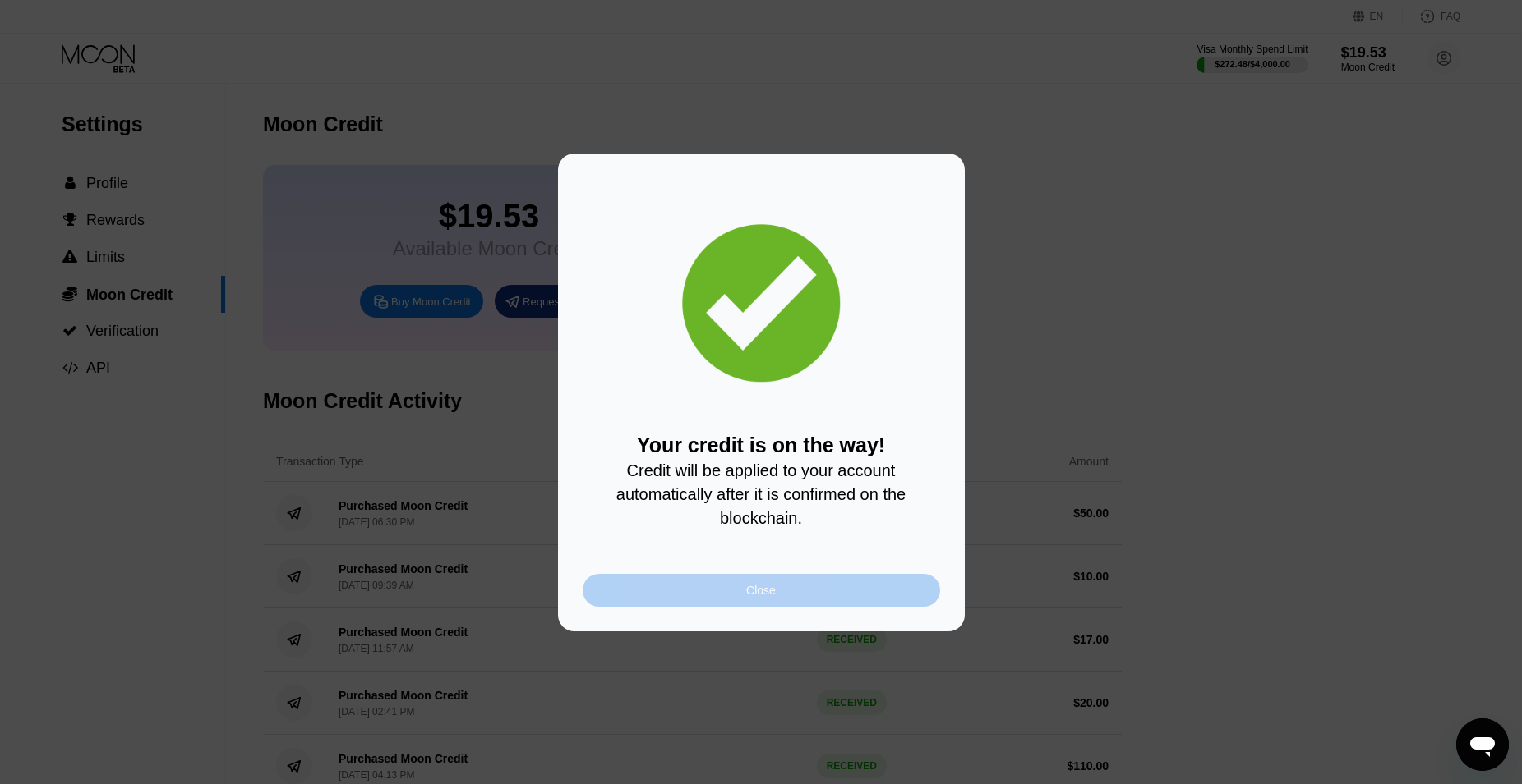
click at [834, 592] on div "Close" at bounding box center [761, 590] width 358 height 32
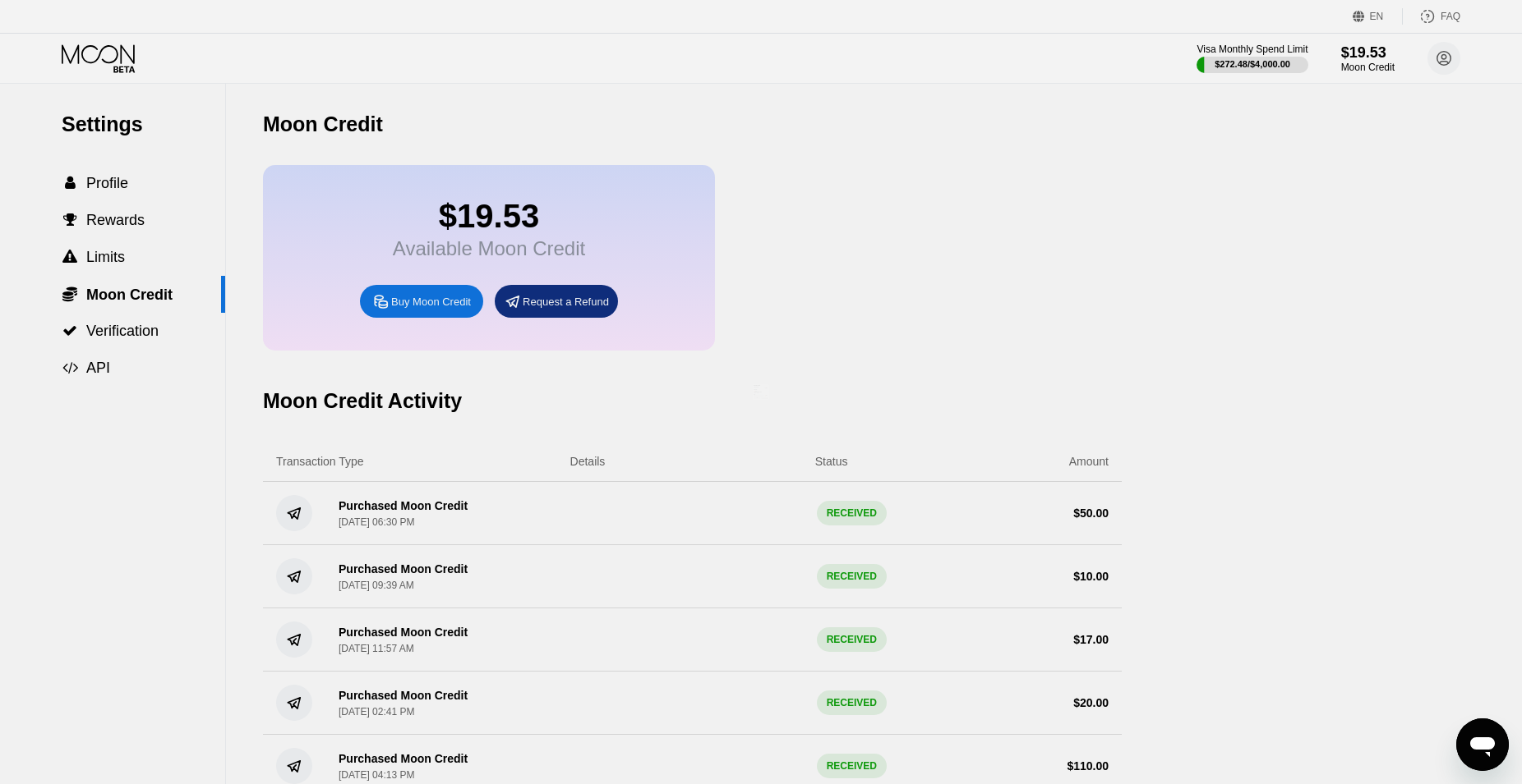
drag, startPoint x: 109, startPoint y: 68, endPoint x: 78, endPoint y: 54, distance: 34.0
click at [107, 68] on div at bounding box center [768, 392] width 1536 height 784
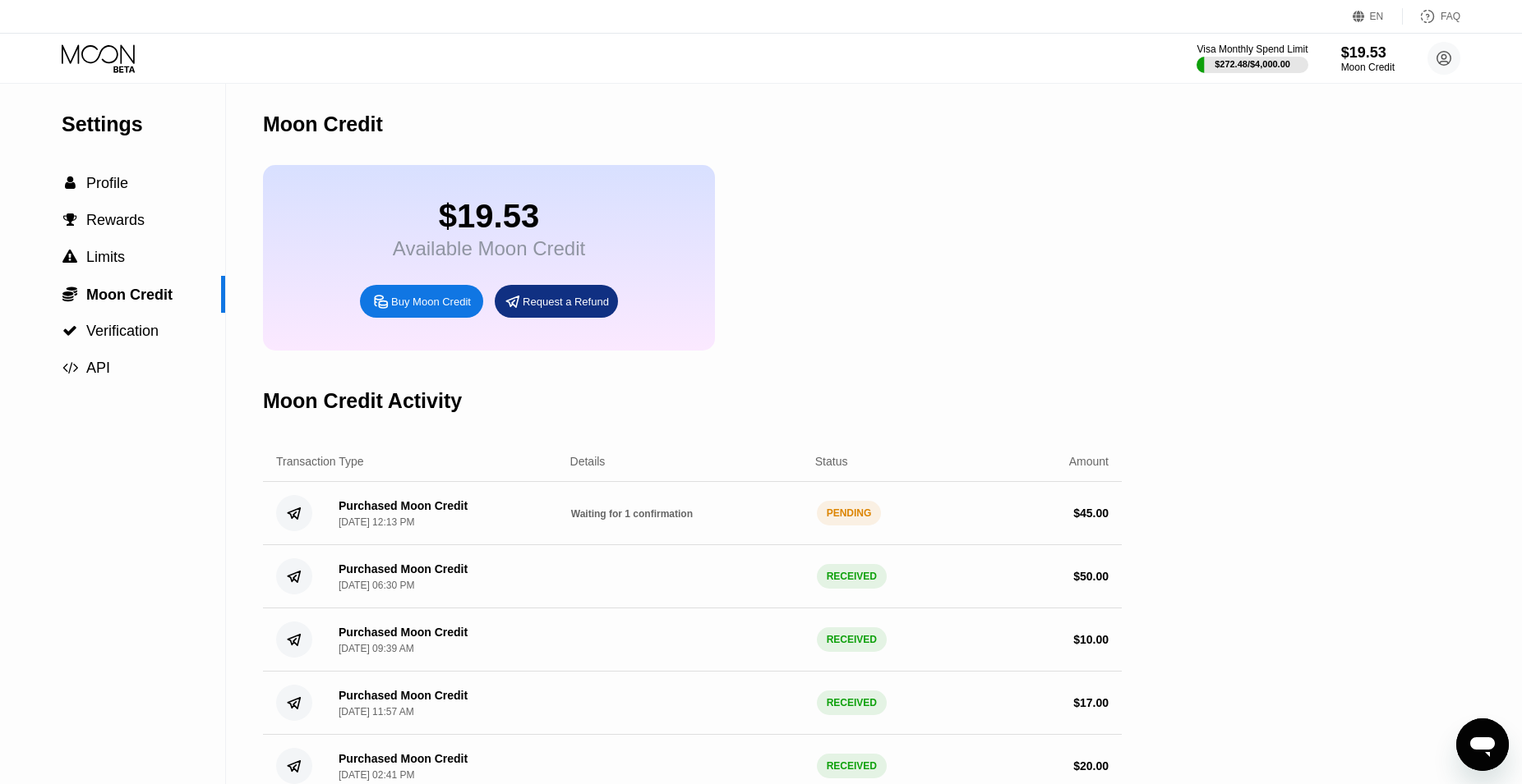
click at [102, 68] on icon at bounding box center [100, 59] width 76 height 29
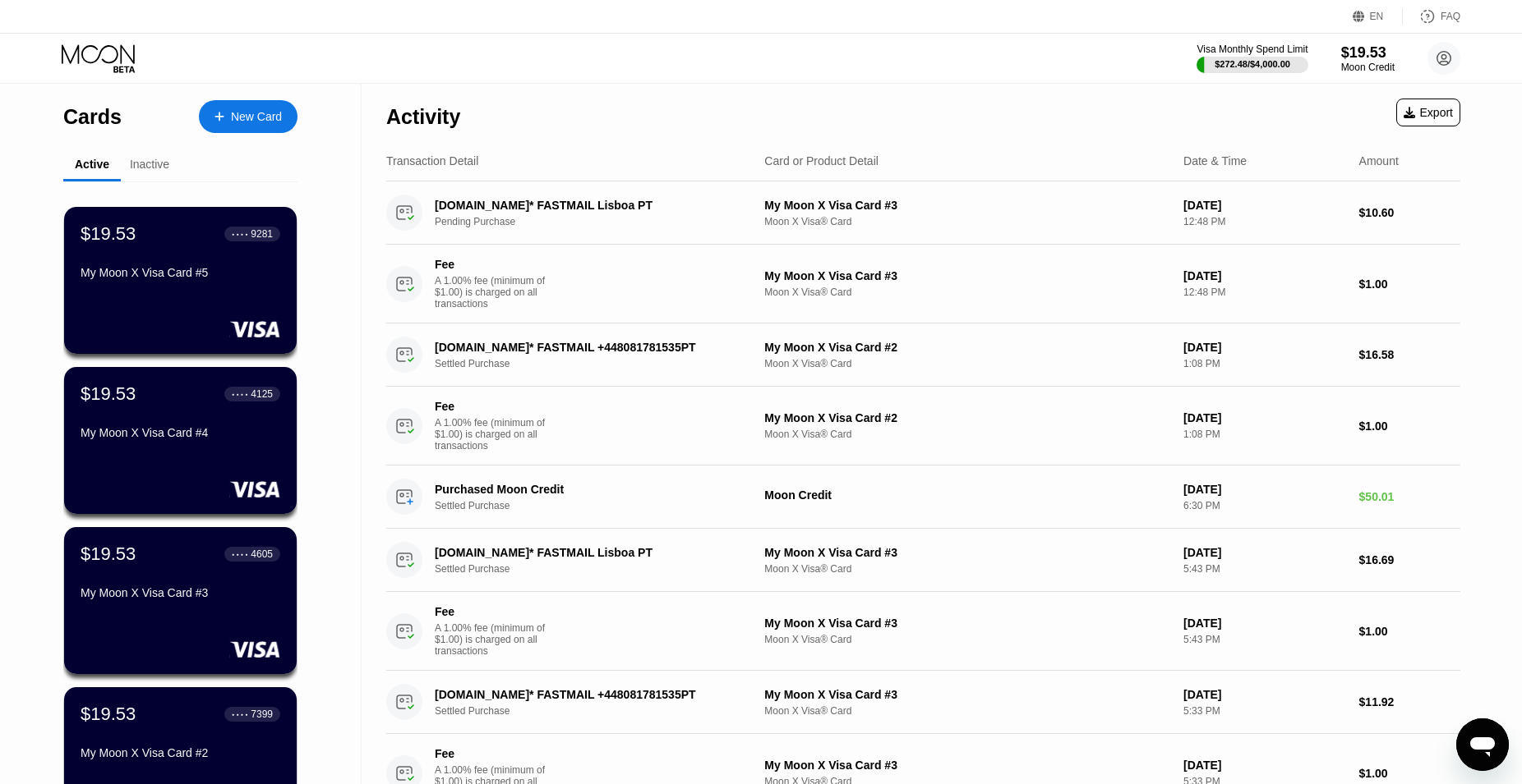
click at [72, 39] on div "Visa Monthly Spend Limit $272.48 / $4,000.00 $19.53 Moon Credit [PERSON_NAME] A…" at bounding box center [761, 58] width 1522 height 50
click at [92, 52] on icon at bounding box center [100, 59] width 76 height 29
click at [97, 63] on icon at bounding box center [100, 59] width 76 height 29
click at [168, 418] on div "$19.53 ● ● ● ● 4125 My Moon X Visa Card #4" at bounding box center [180, 414] width 201 height 63
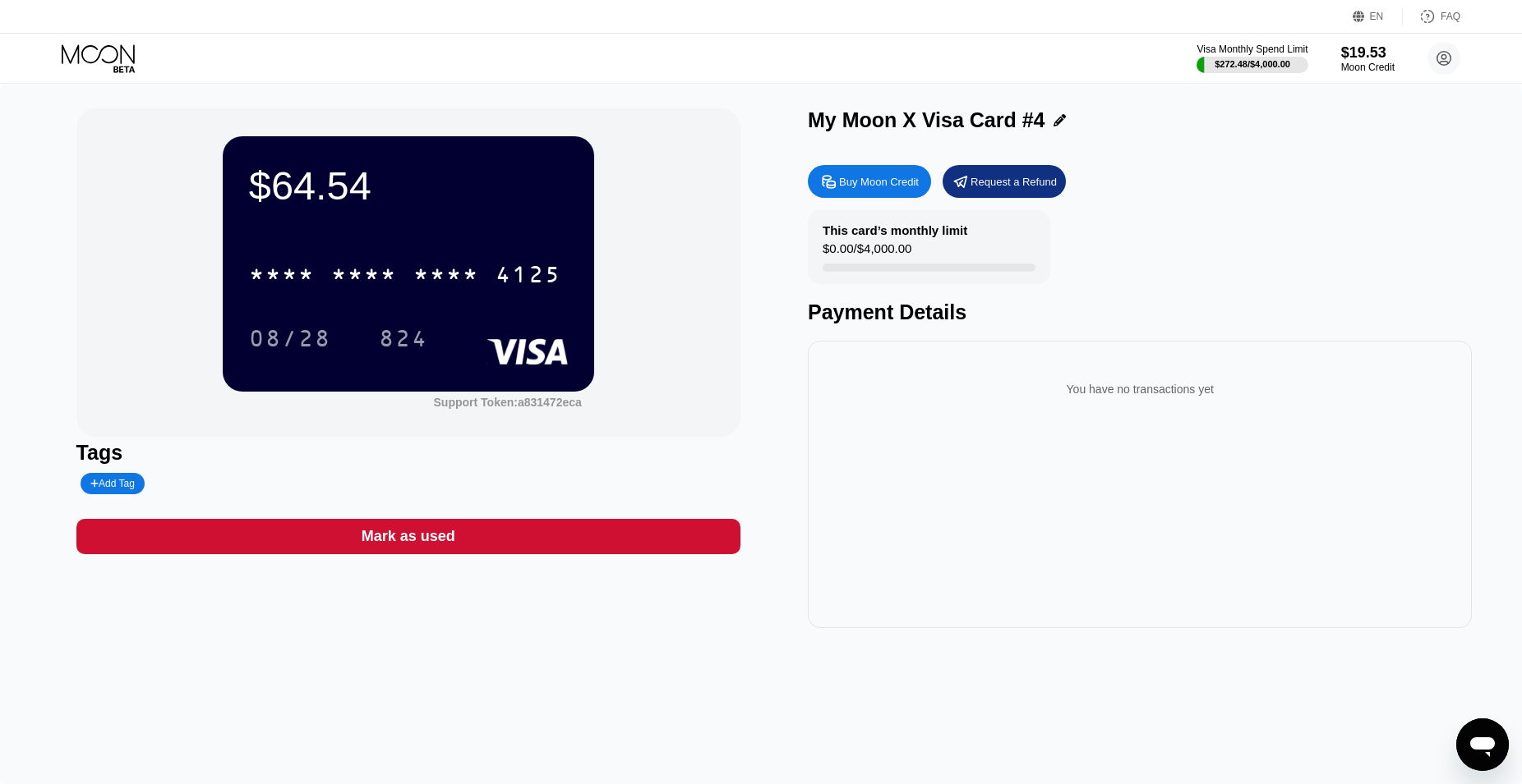
click at [100, 65] on icon at bounding box center [100, 59] width 76 height 29
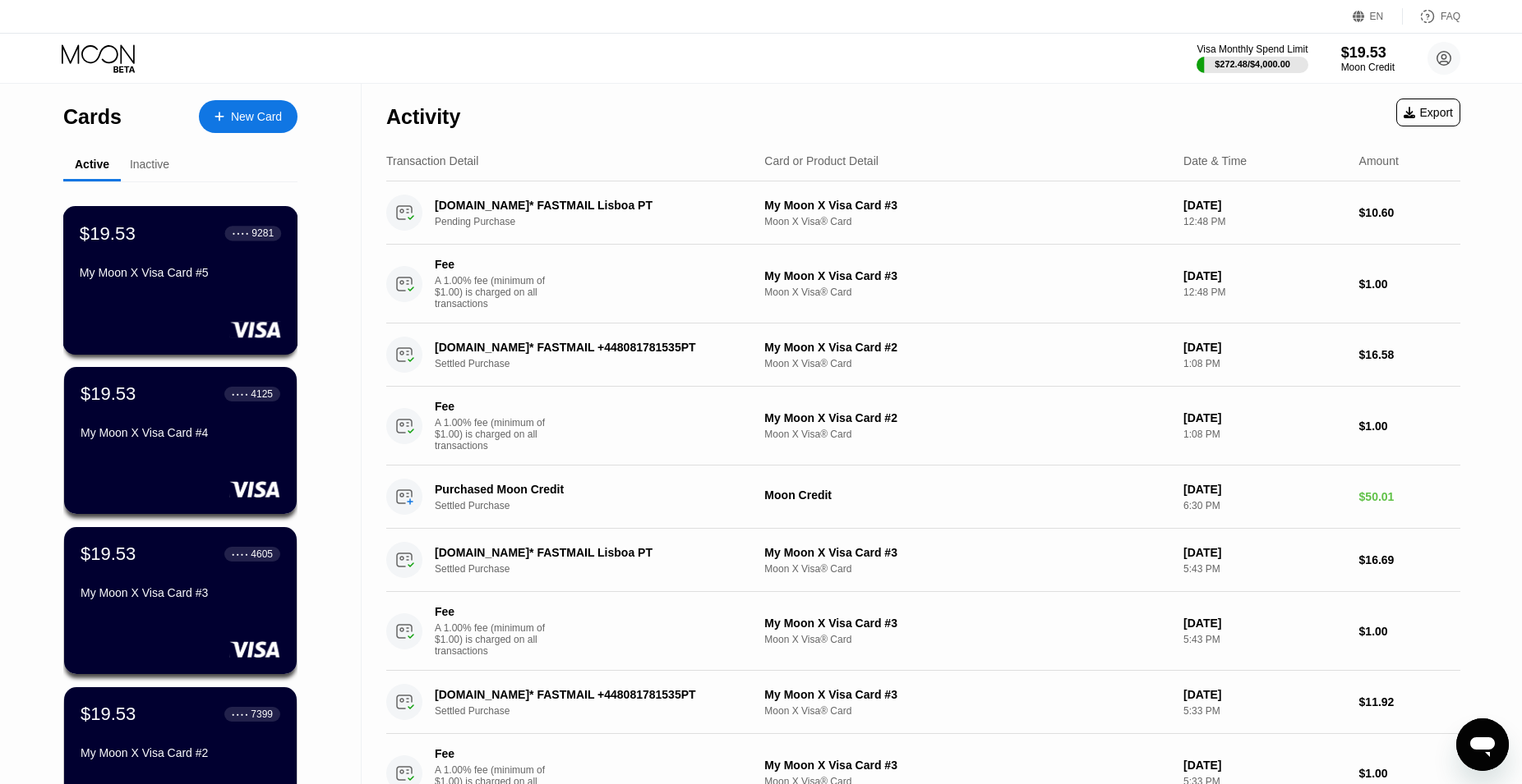
click at [240, 239] on div "● ● ● ● 9281" at bounding box center [253, 234] width 41 height 11
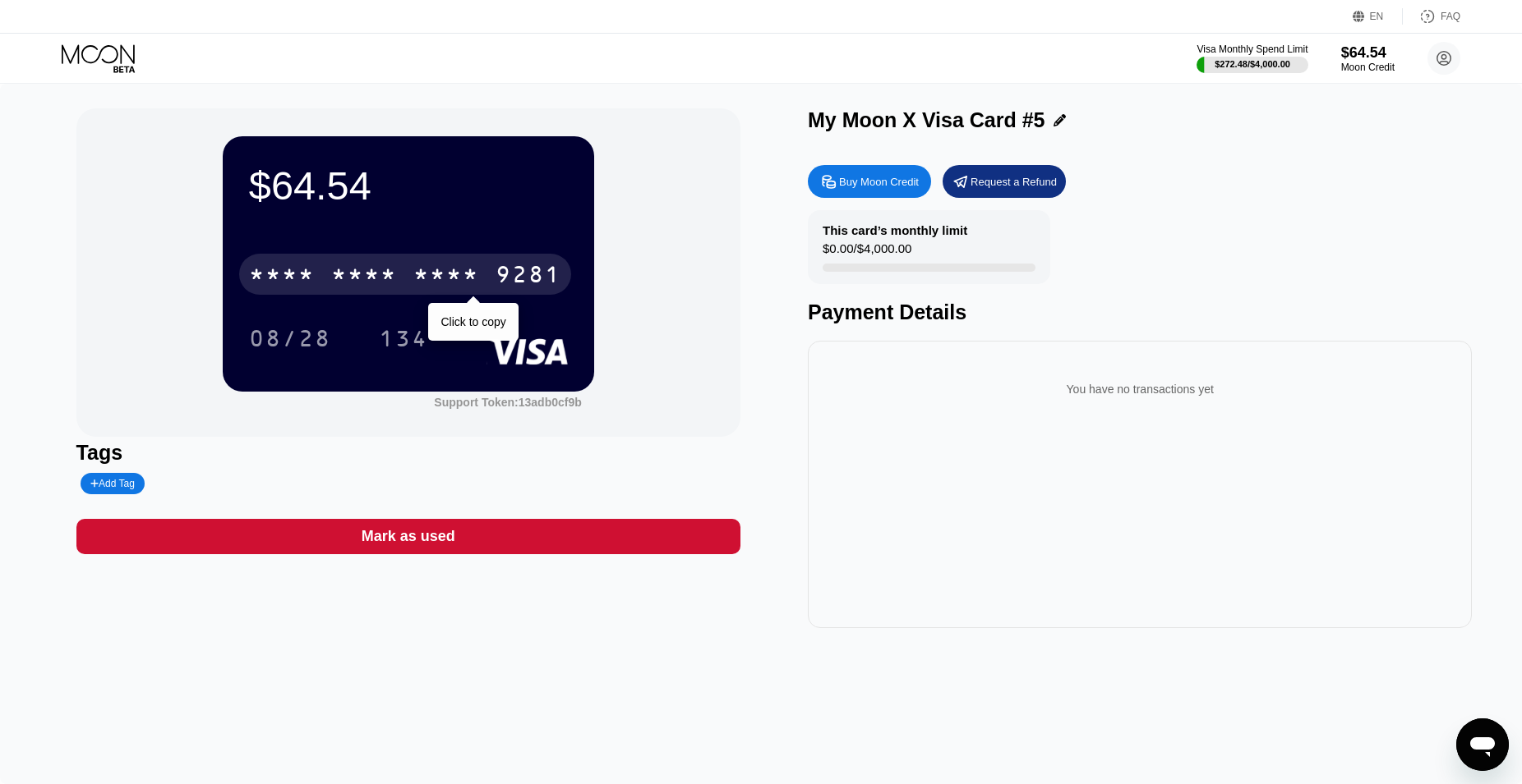
click at [535, 290] on div "9281" at bounding box center [528, 277] width 66 height 27
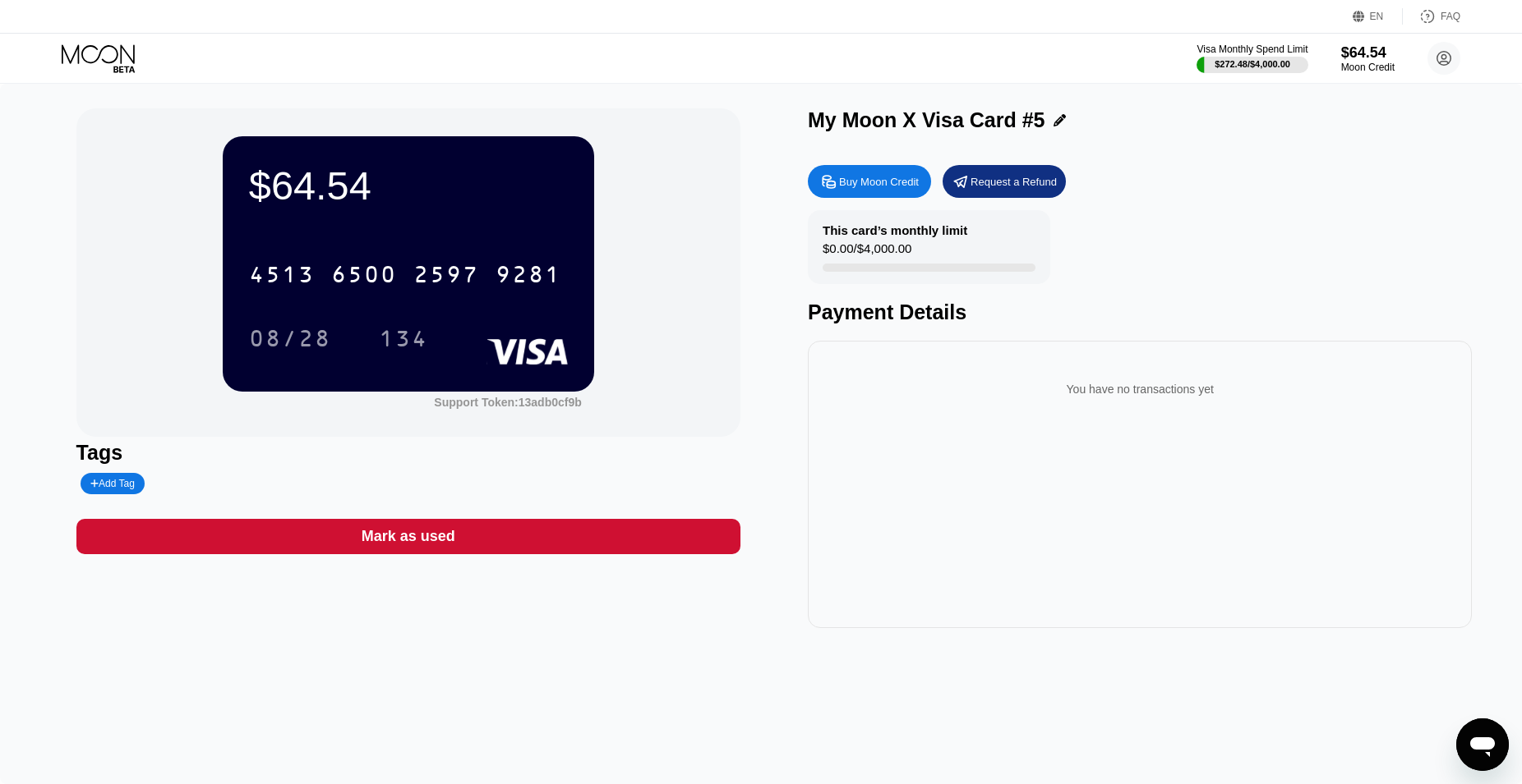
click at [105, 52] on icon at bounding box center [100, 59] width 76 height 29
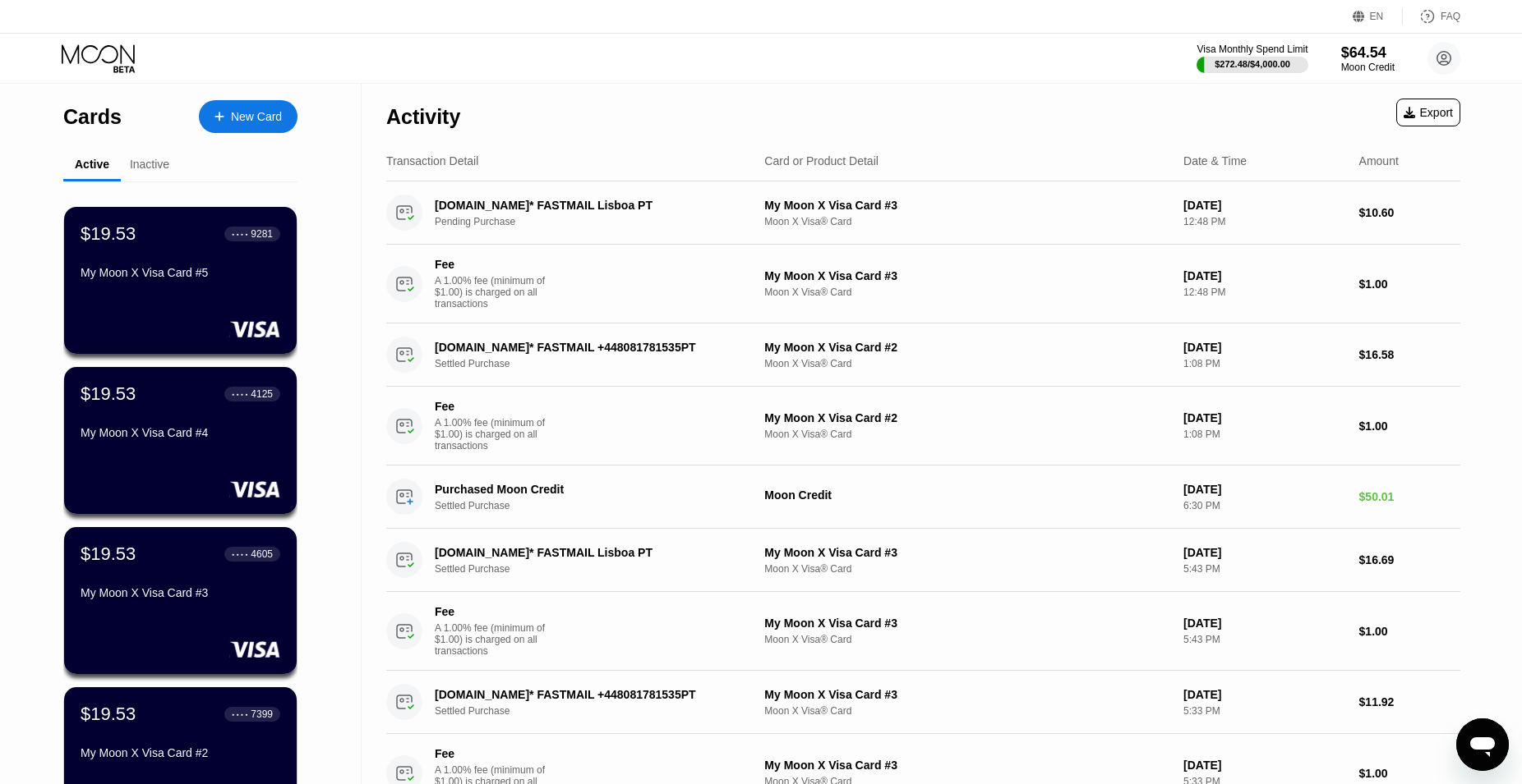
click at [238, 115] on div "New Card" at bounding box center [256, 116] width 51 height 14
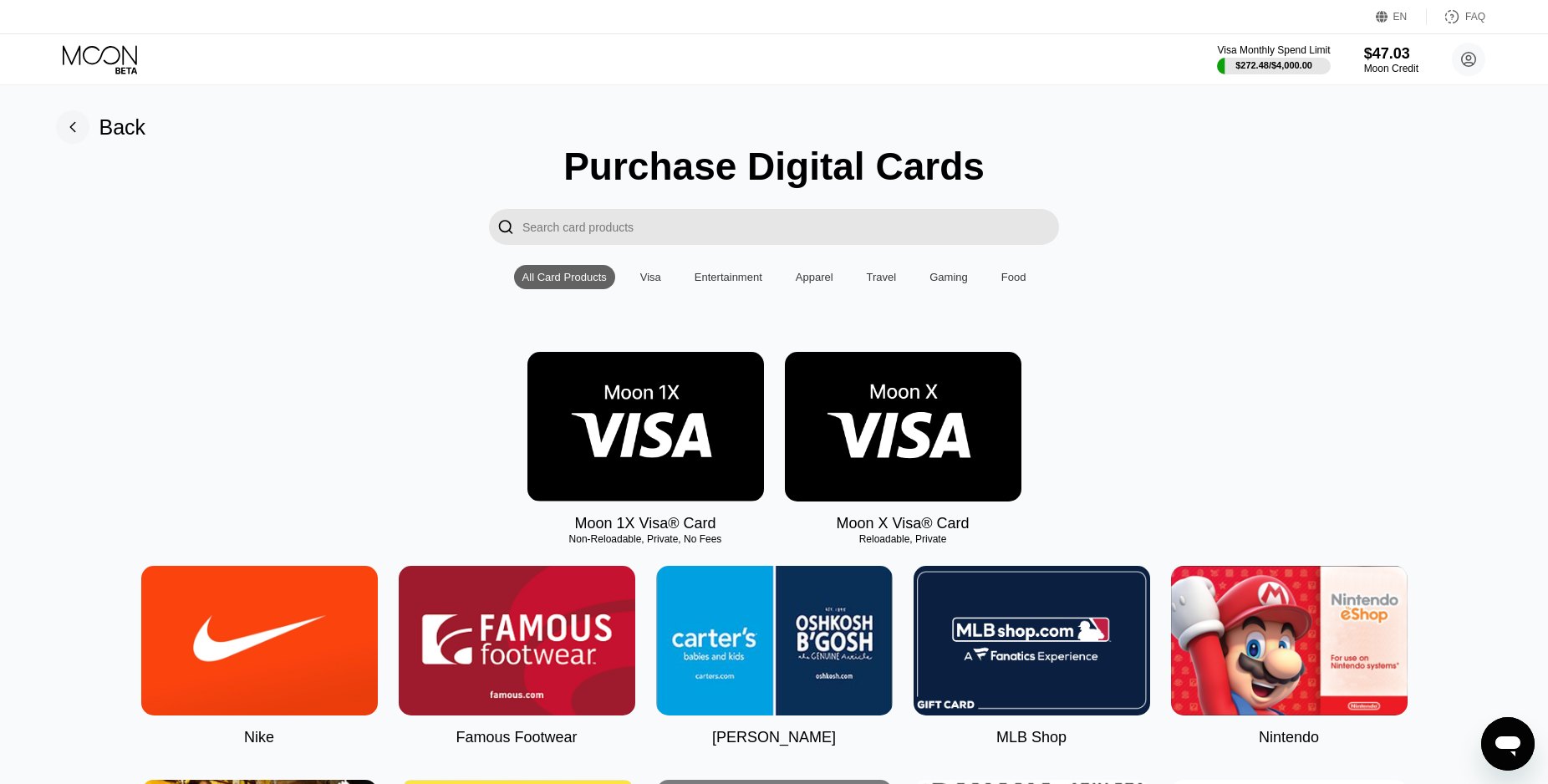
click at [900, 442] on img at bounding box center [904, 427] width 237 height 149
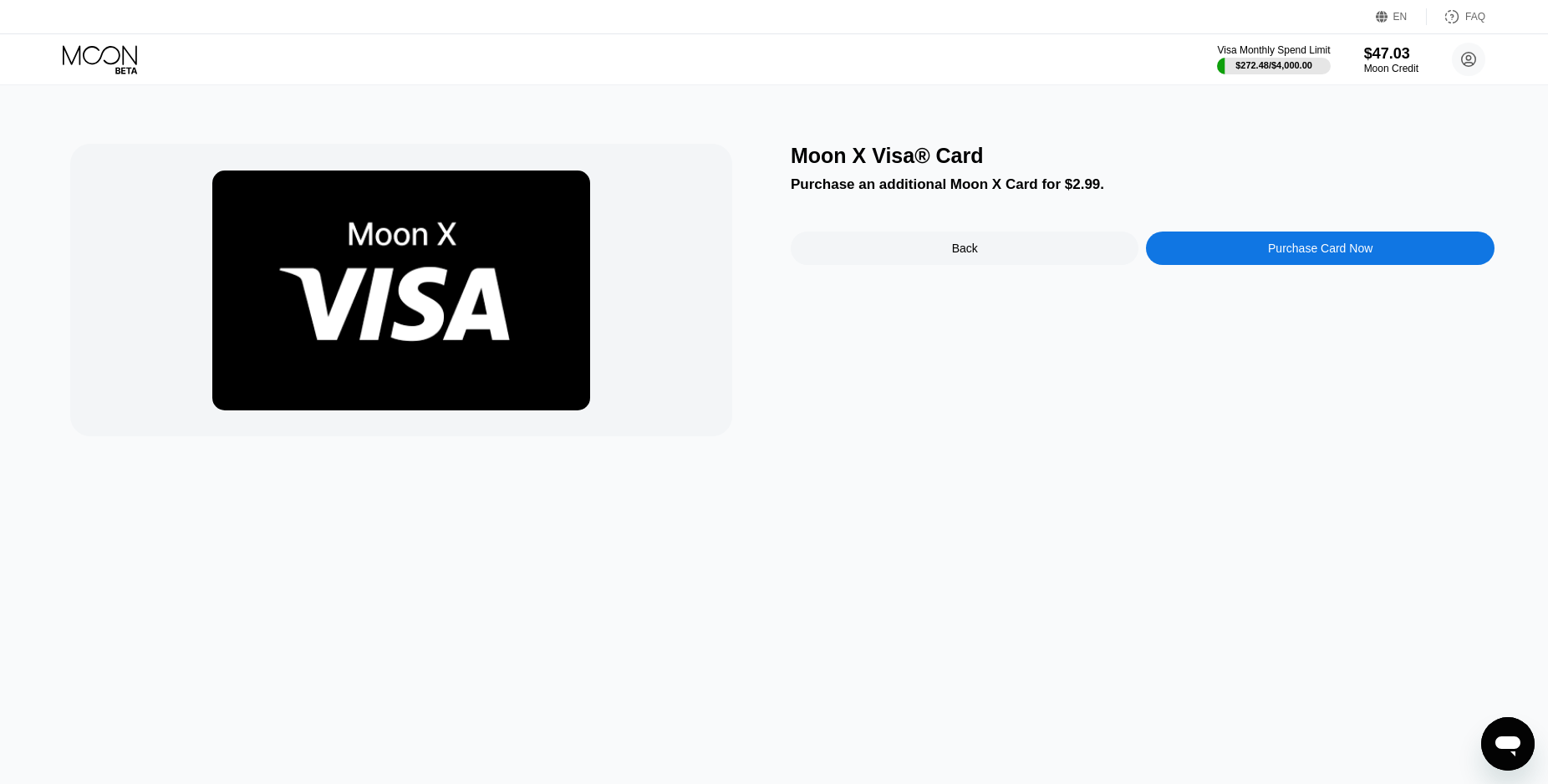
click at [1224, 238] on div "Purchase Card Now" at bounding box center [1320, 248] width 347 height 33
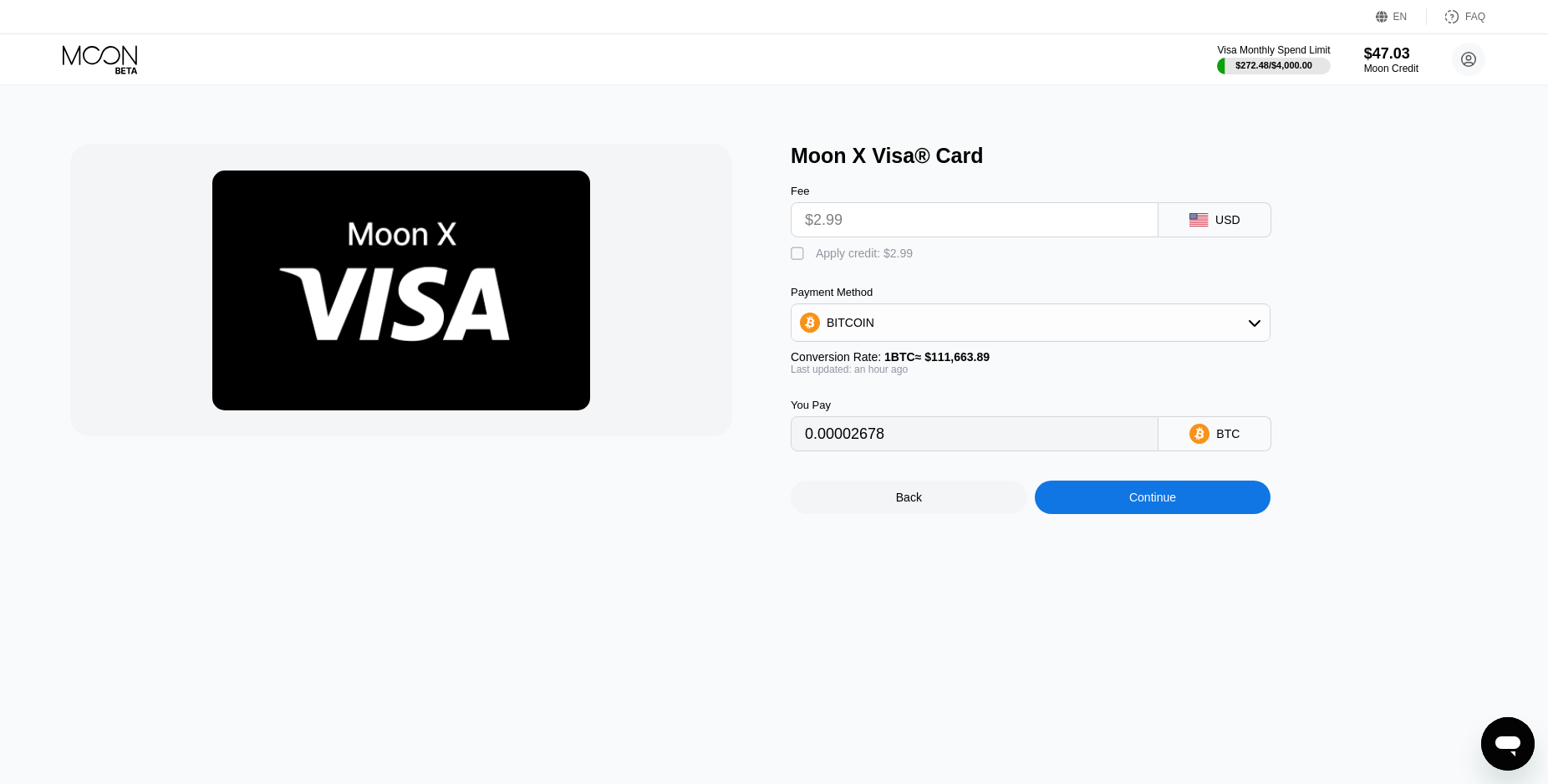
click at [840, 256] on div "Apply credit: $2.99" at bounding box center [865, 253] width 97 height 14
type input "0"
click at [1084, 509] on div "Continue" at bounding box center [1153, 497] width 237 height 33
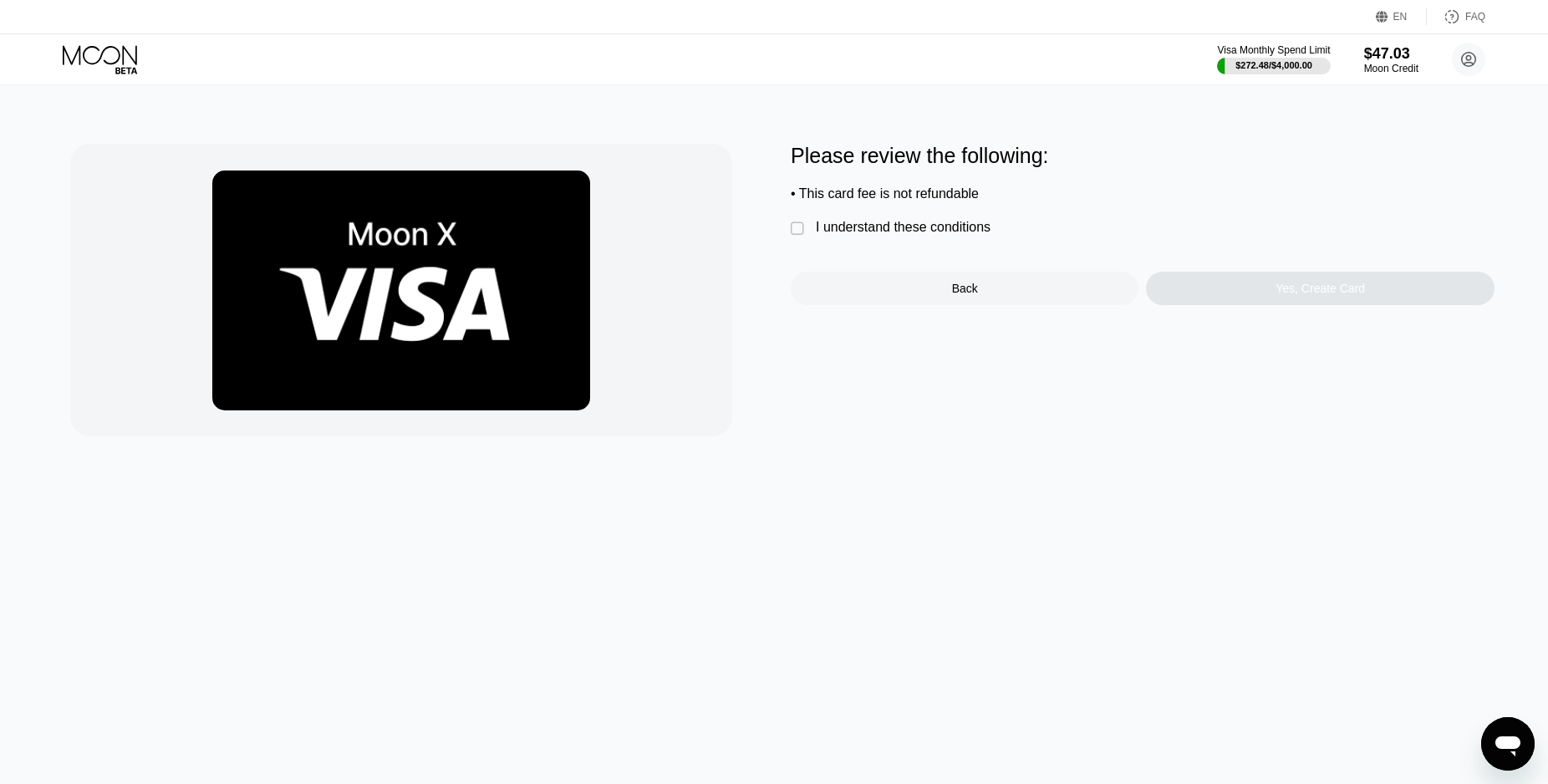
click at [903, 235] on div "I understand these conditions" at bounding box center [904, 228] width 175 height 16
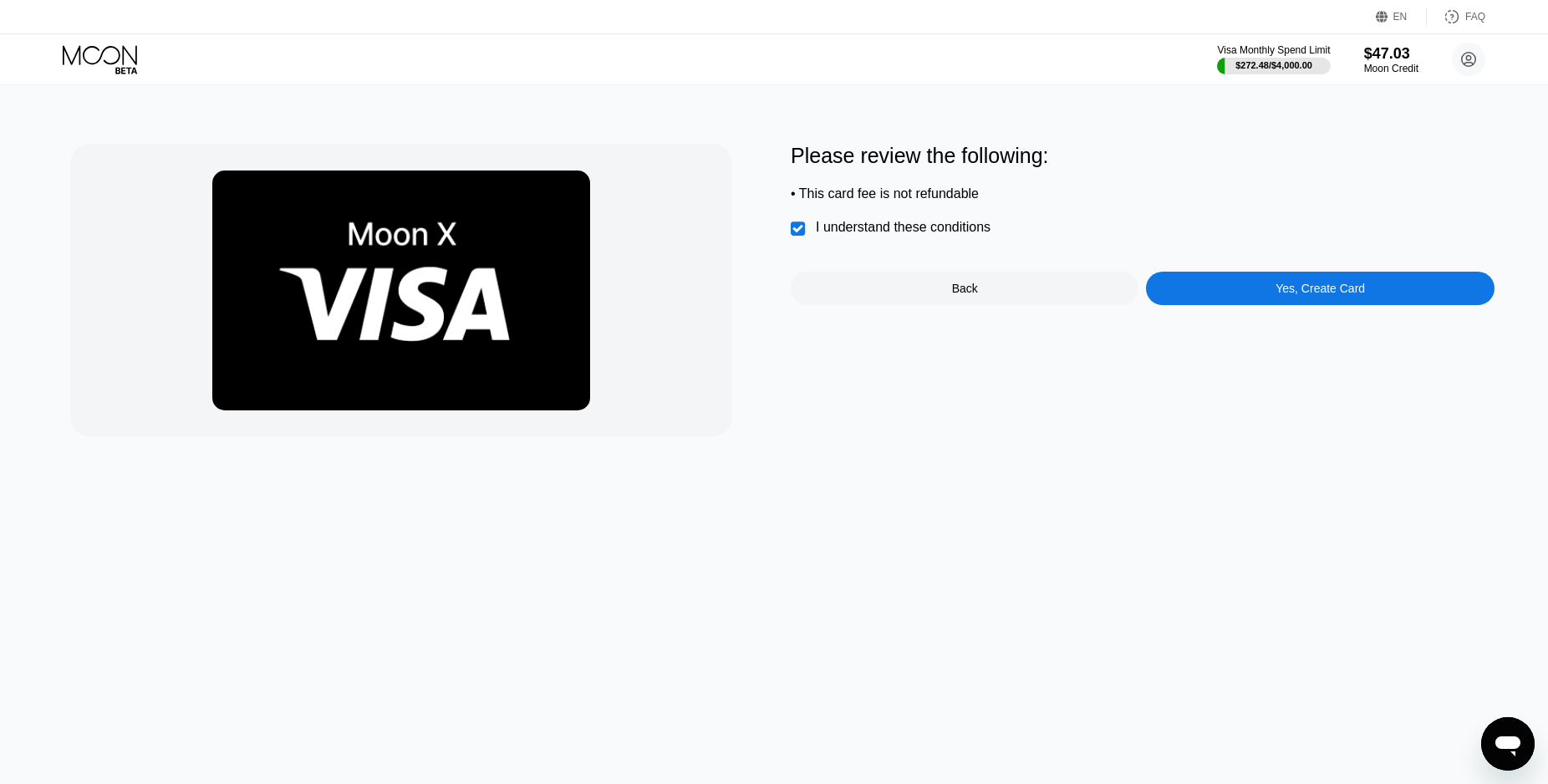
click at [1209, 301] on div "Yes, Create Card" at bounding box center [1320, 288] width 347 height 33
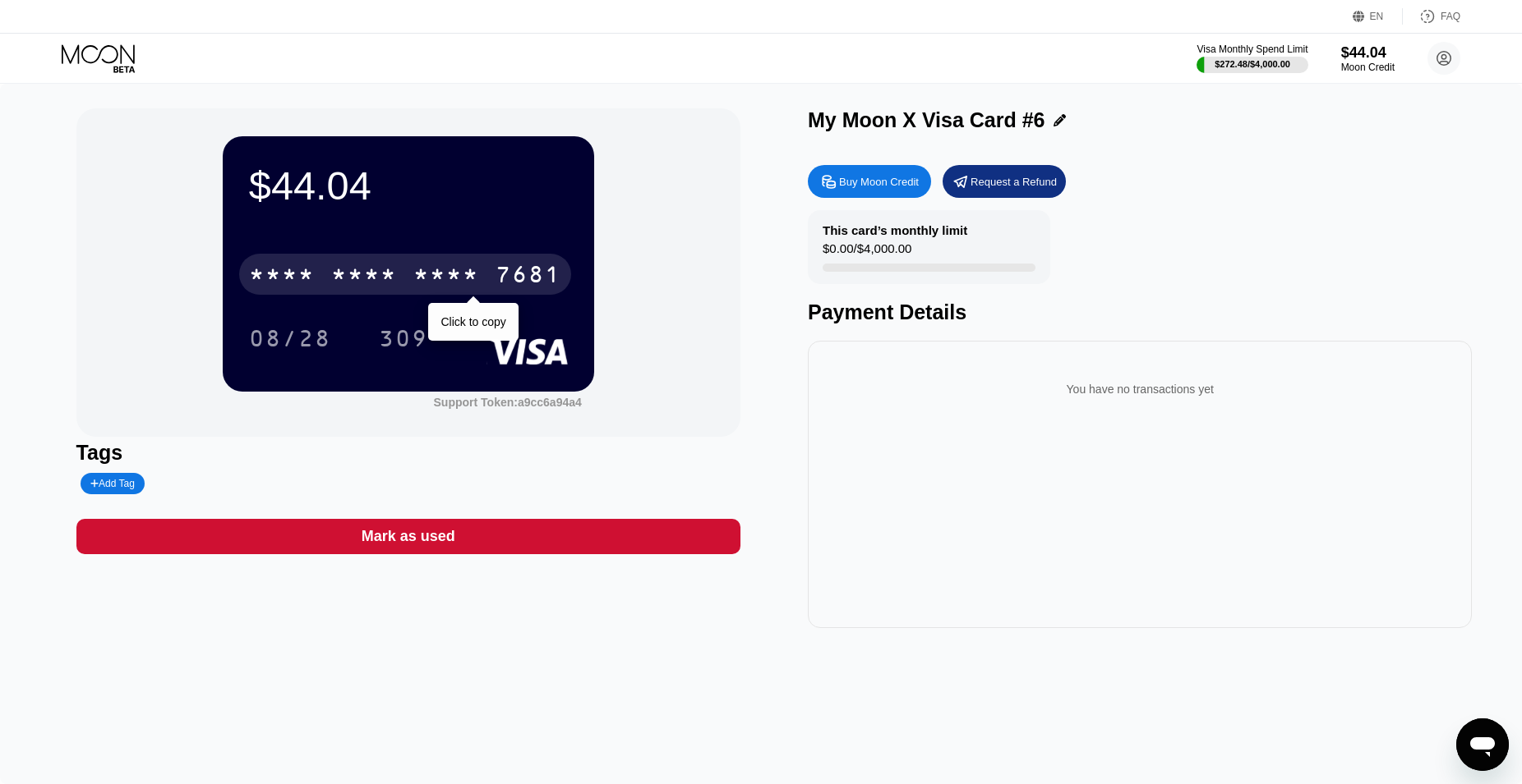
click at [521, 279] on div "7681" at bounding box center [528, 277] width 66 height 27
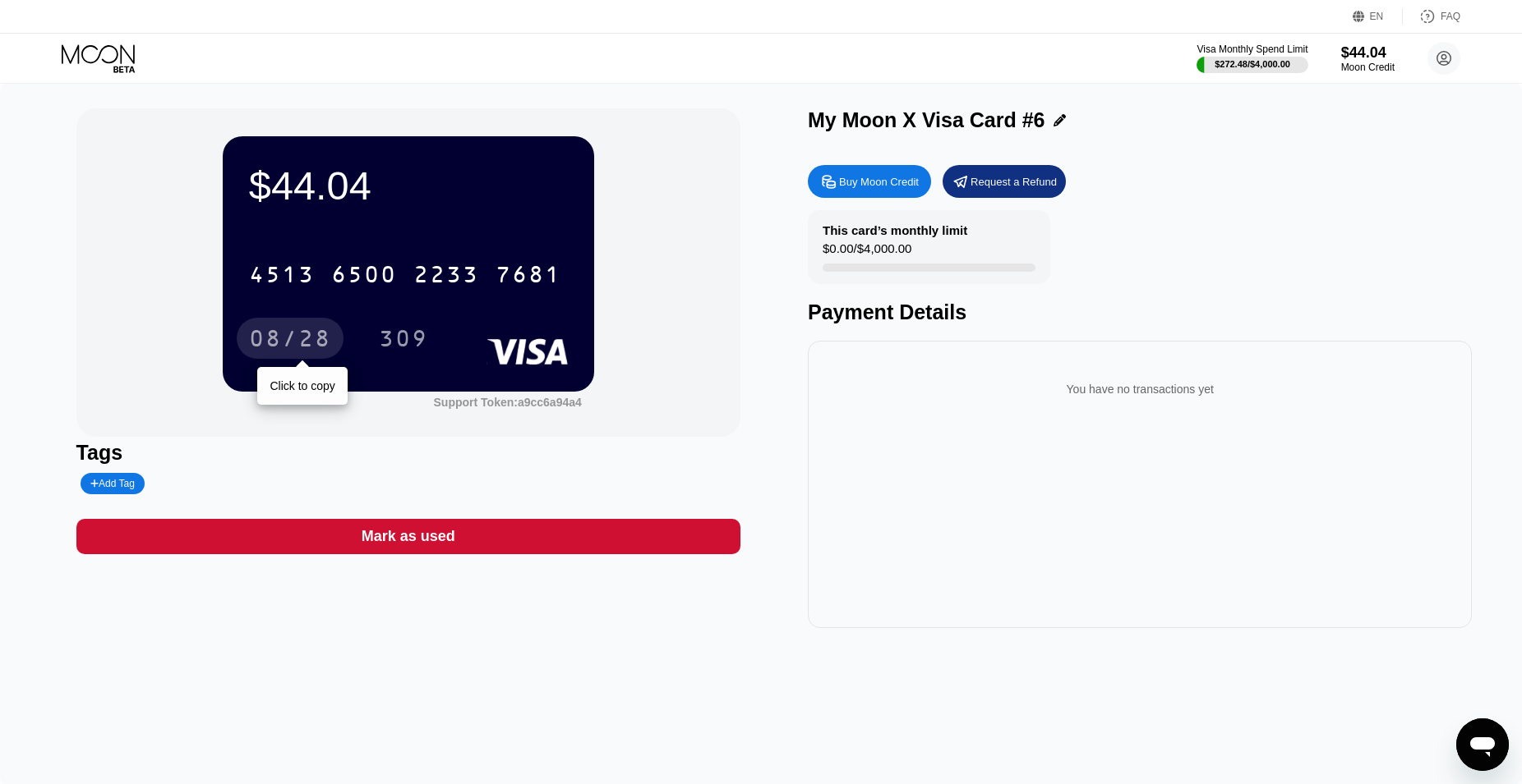
drag, startPoint x: 274, startPoint y: 341, endPoint x: 351, endPoint y: 357, distance: 78.6
click at [274, 340] on div "08/28" at bounding box center [290, 341] width 82 height 27
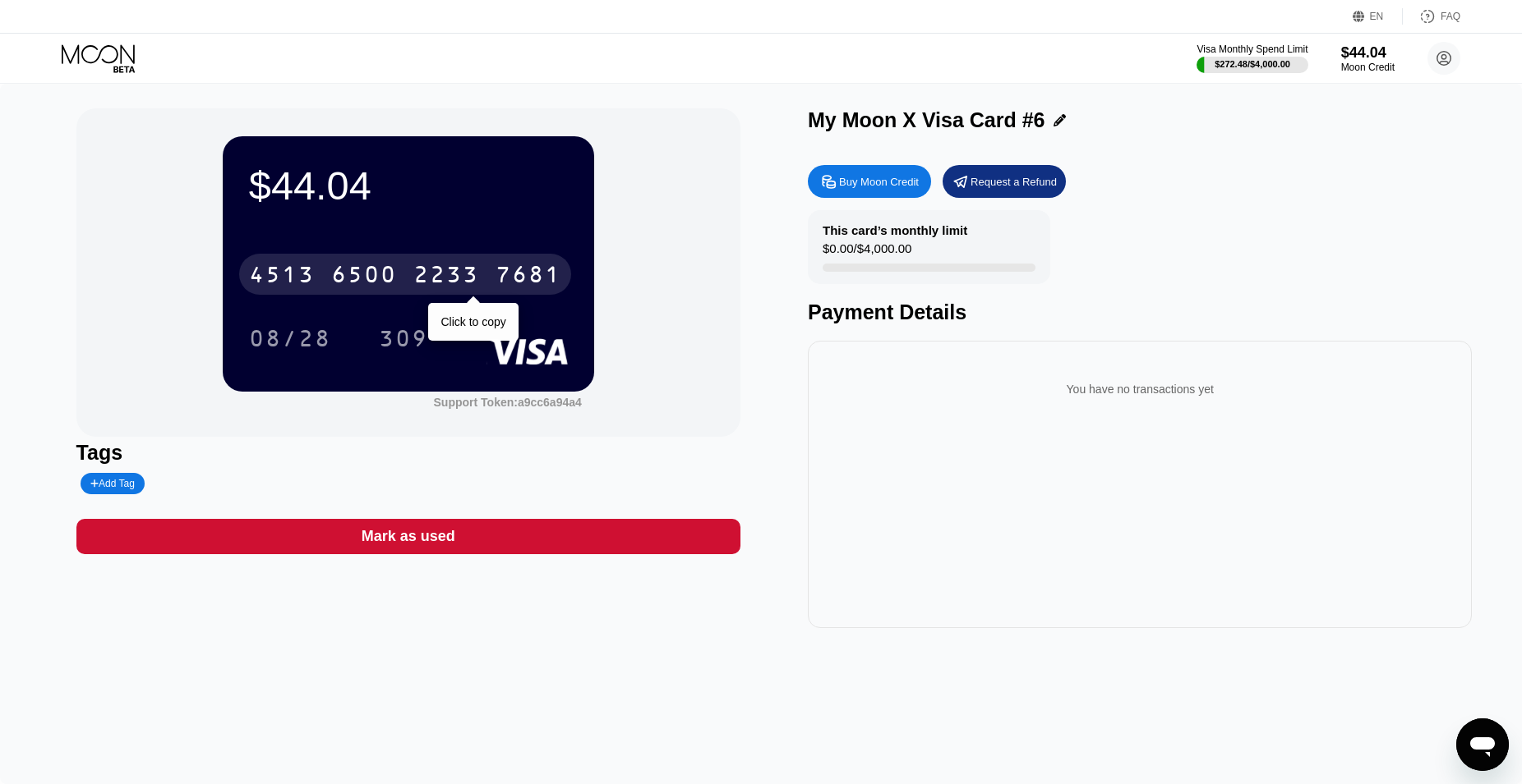
click at [428, 276] on div "2233" at bounding box center [446, 277] width 66 height 27
